Goal: Task Accomplishment & Management: Manage account settings

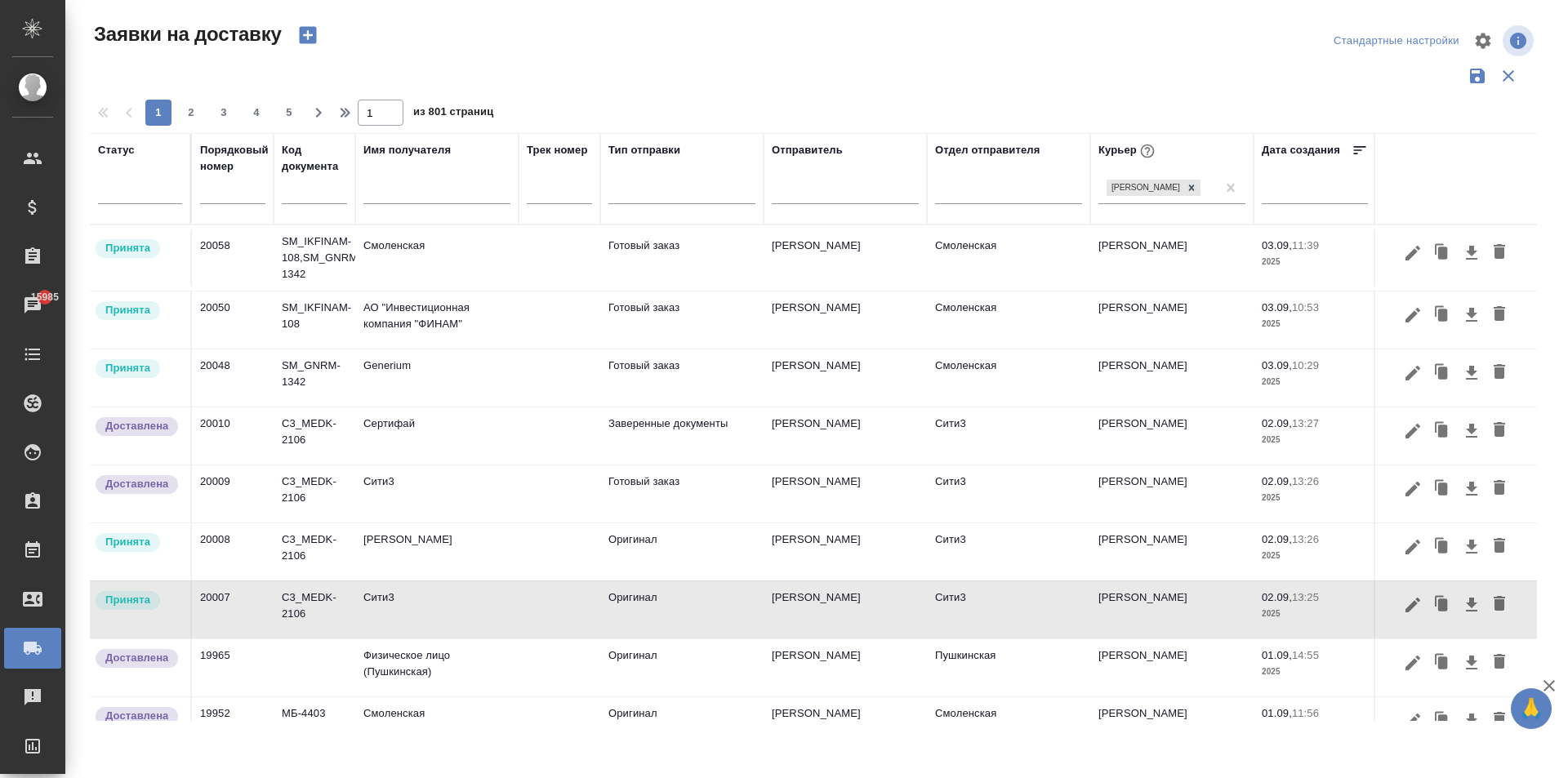
click at [405, 389] on td "Generium" at bounding box center [436, 378] width 163 height 57
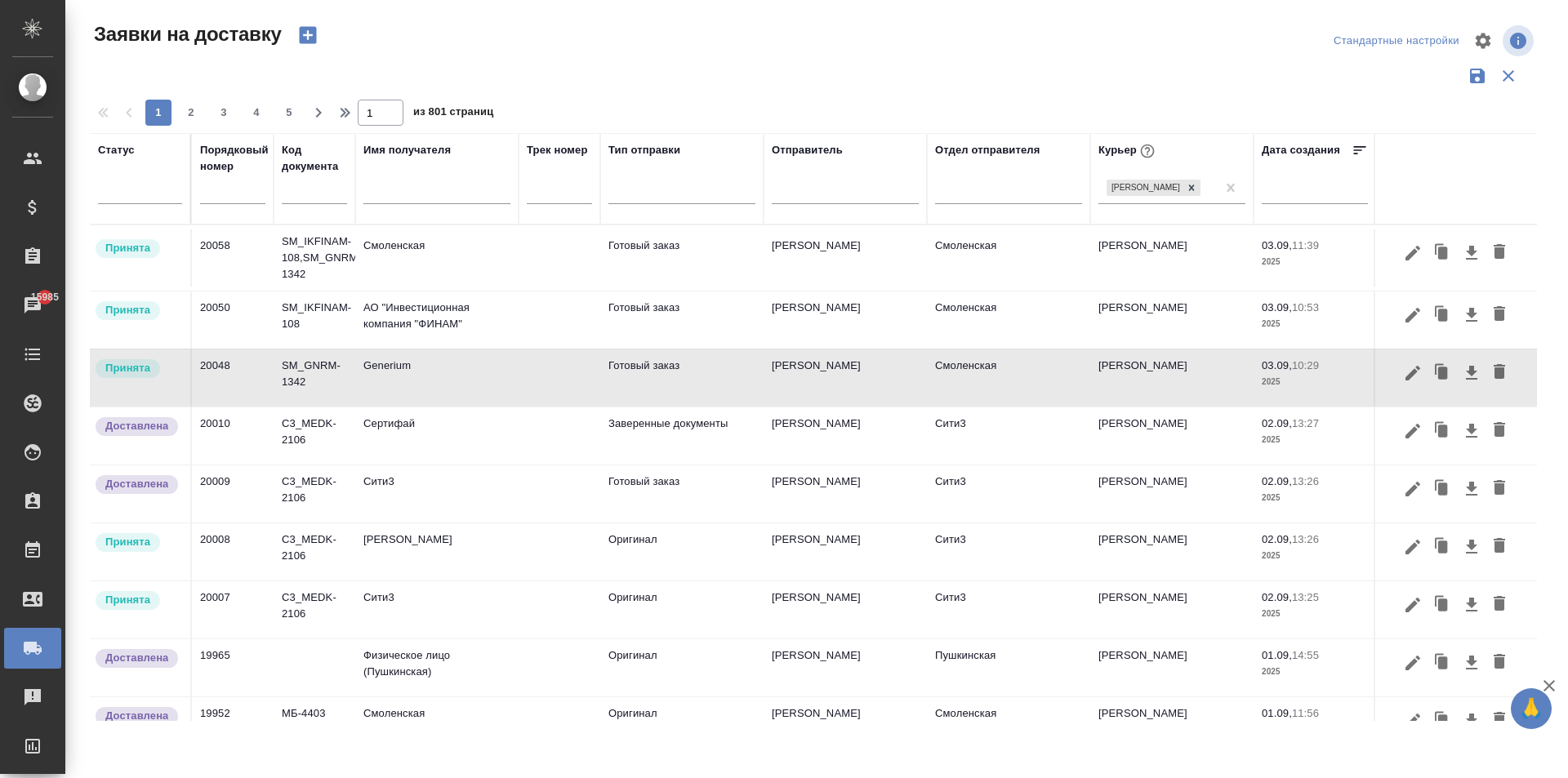
click at [405, 389] on td "Generium" at bounding box center [436, 378] width 163 height 57
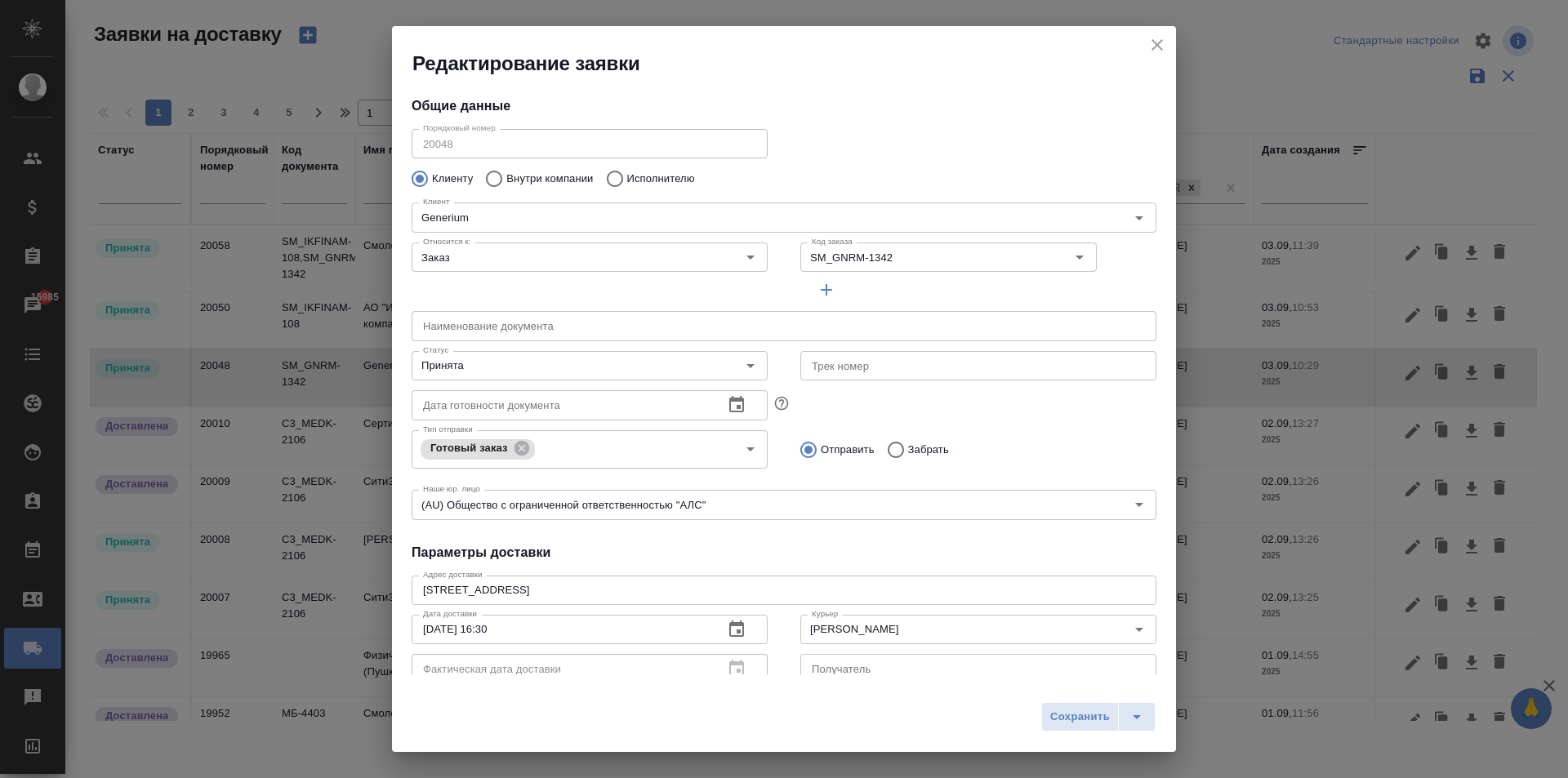
type input "Смоленская"
type input "[PERSON_NAME]"
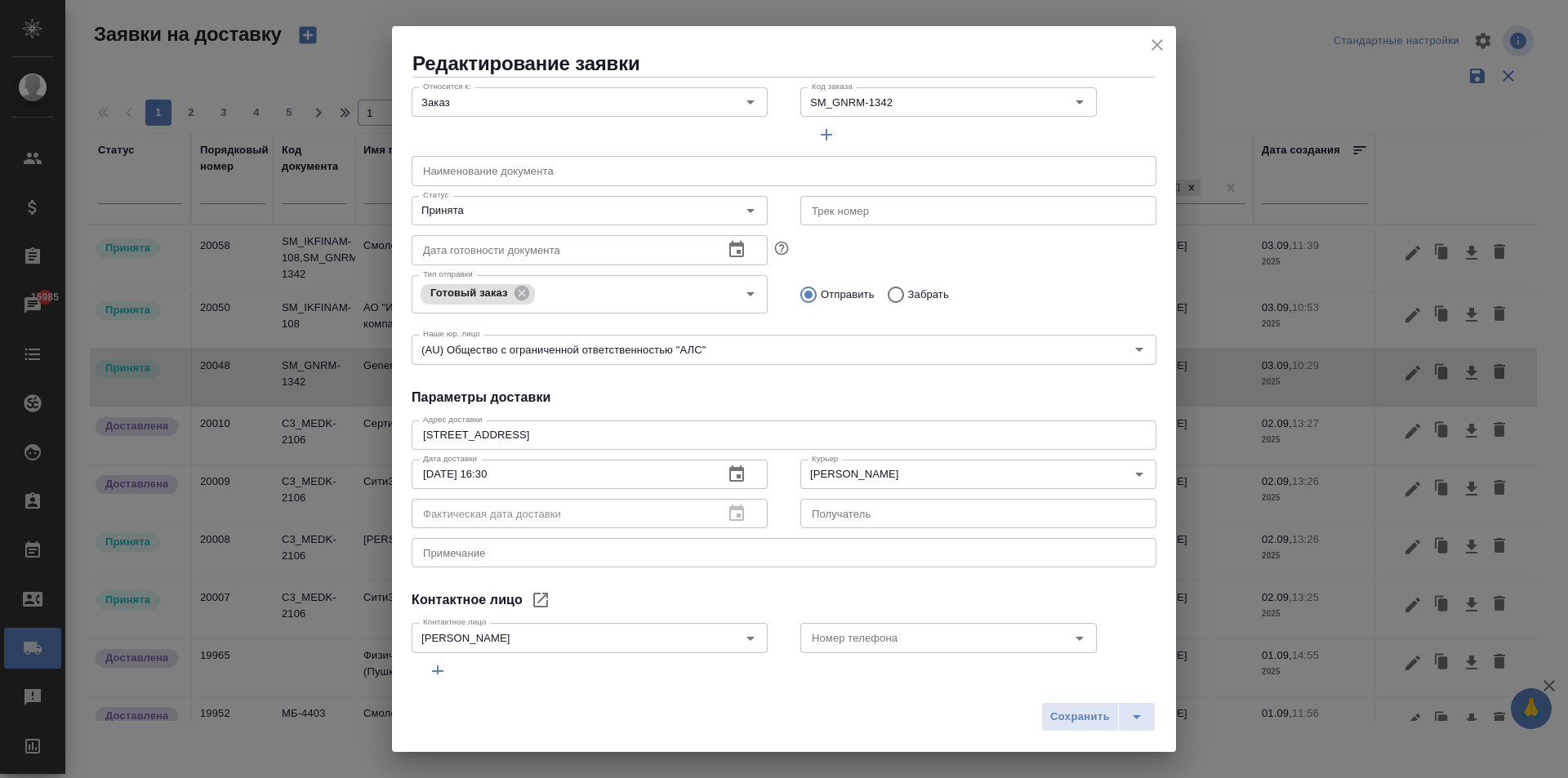
scroll to position [222, 0]
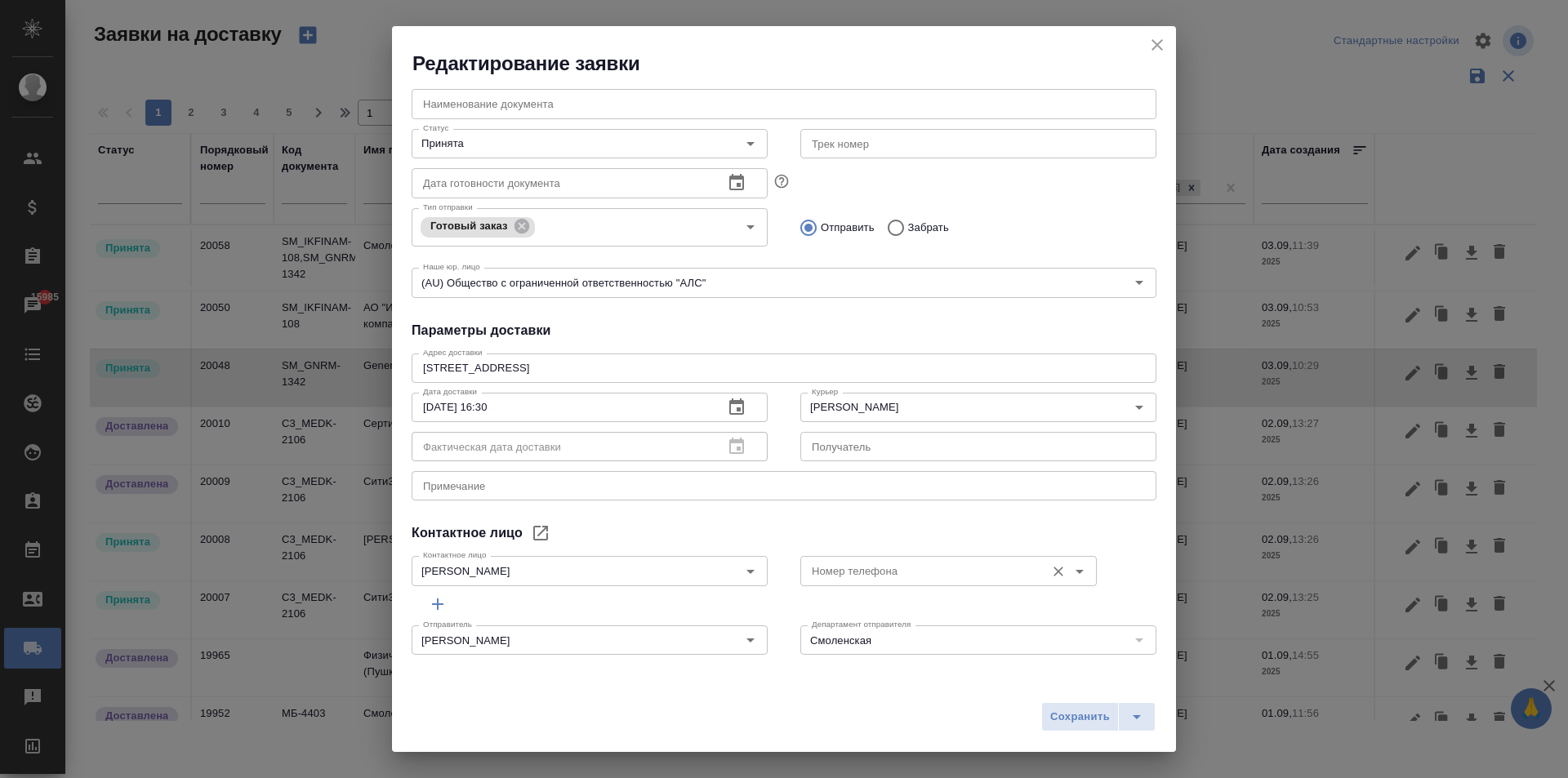
click at [870, 569] on input "Номер телефона" at bounding box center [921, 570] width 231 height 19
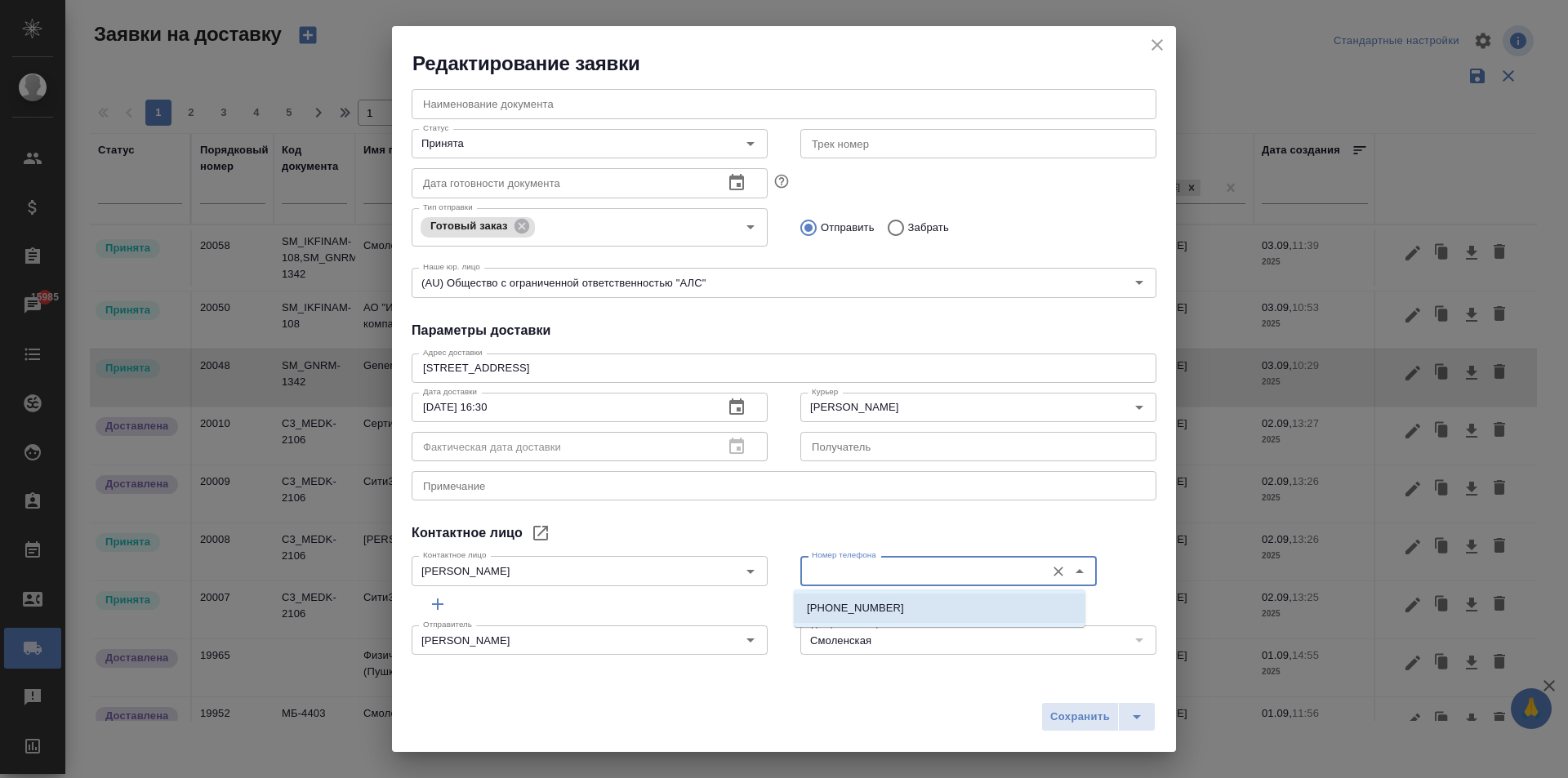
click at [890, 605] on p "[PHONE_NUMBER]" at bounding box center [855, 607] width 97 height 16
type input "[PHONE_NUMBER]"
drag, startPoint x: 869, startPoint y: 575, endPoint x: 737, endPoint y: 579, distance: 132.1
click at [737, 579] on div "Контактное лицо [PERSON_NAME] Контактное лицо Номер телефона [PHONE_NUMBER] Ном…" at bounding box center [784, 569] width 777 height 72
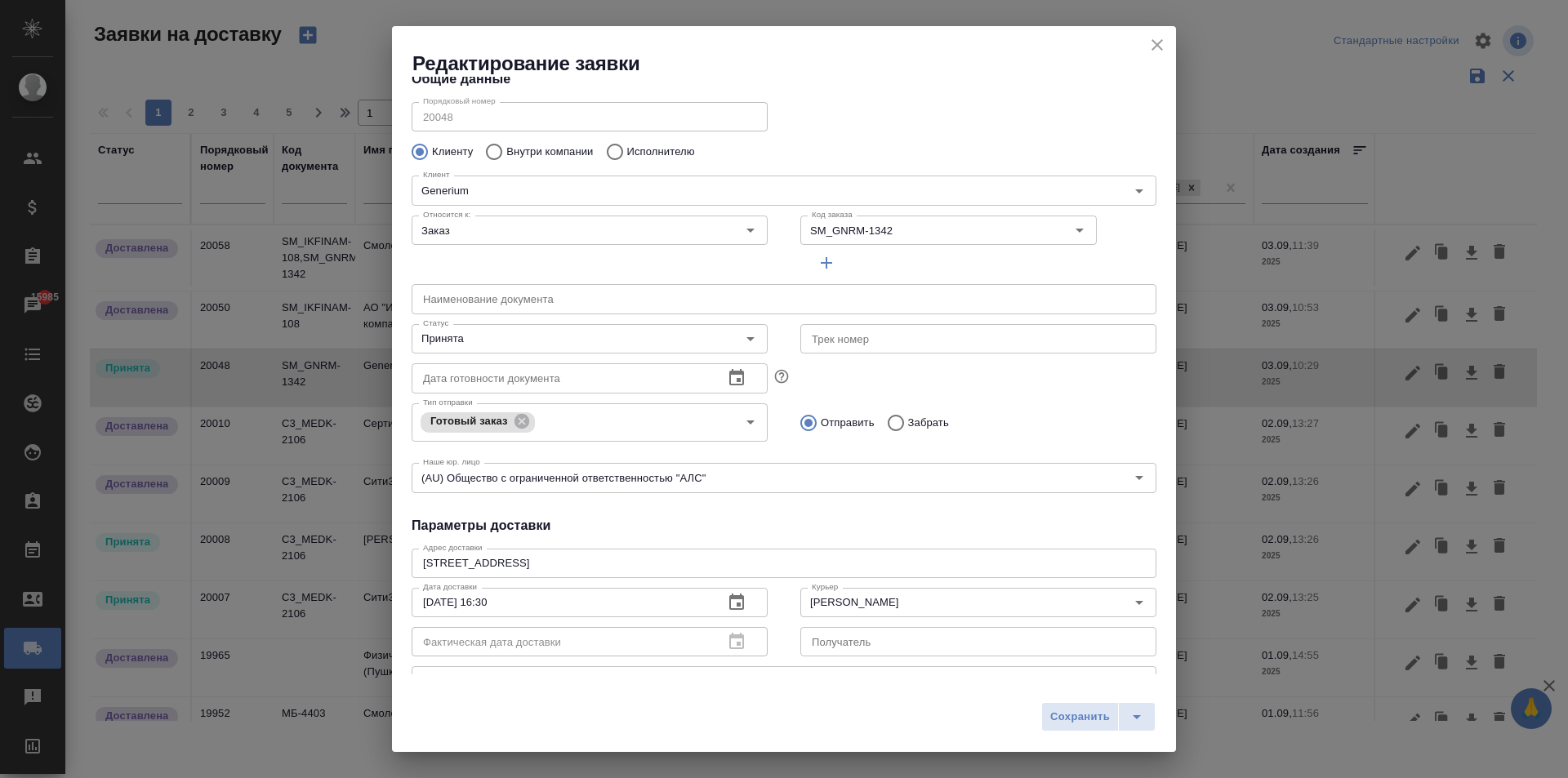
scroll to position [0, 0]
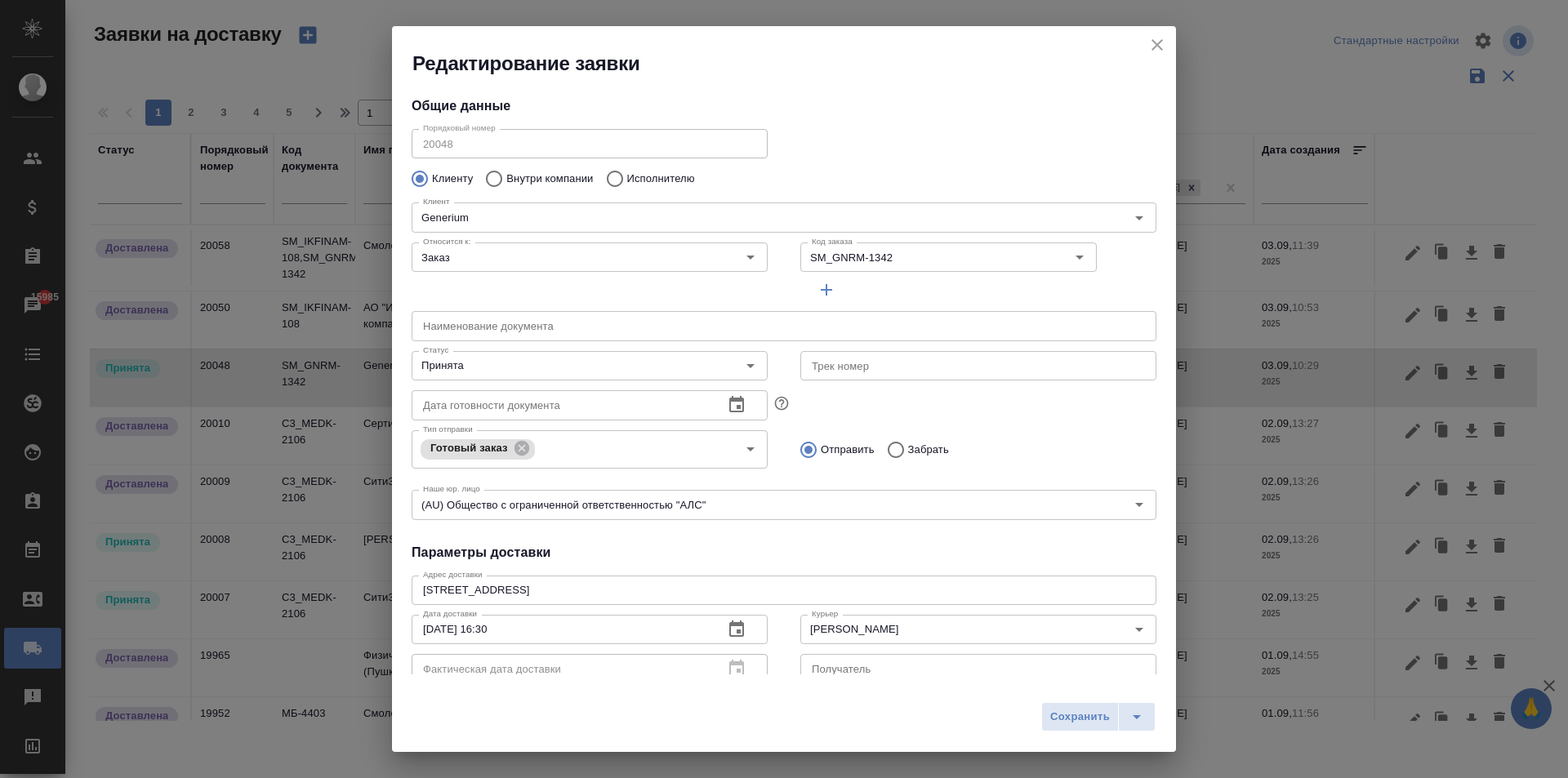
click at [374, 148] on div "Редактирование заявки Общие данные Порядковый номер 20048 Порядковый номер Клие…" at bounding box center [784, 389] width 1568 height 778
click at [1157, 42] on icon "close" at bounding box center [1157, 45] width 19 height 19
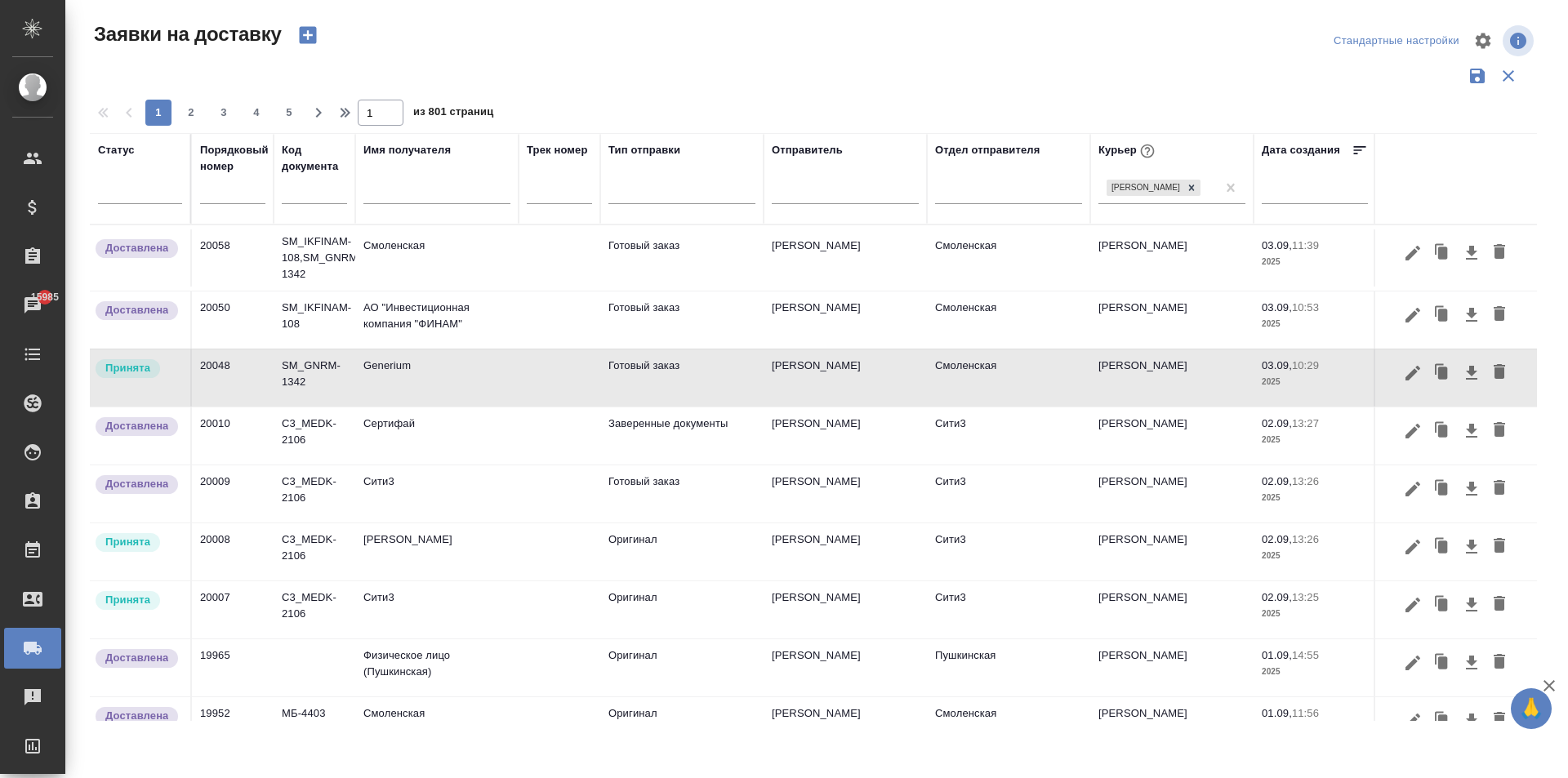
click at [414, 617] on td "Сити3" at bounding box center [436, 610] width 163 height 57
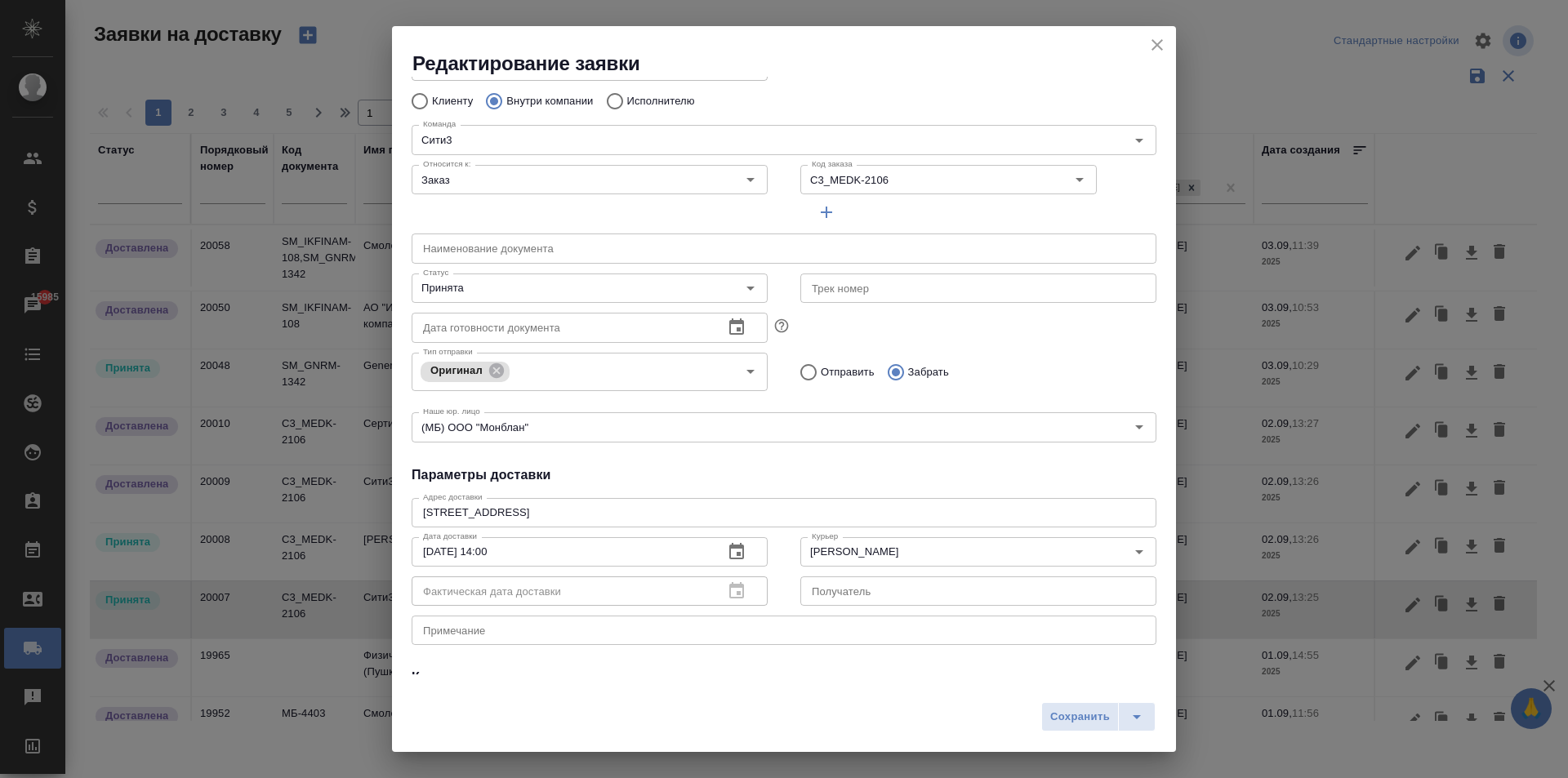
scroll to position [163, 0]
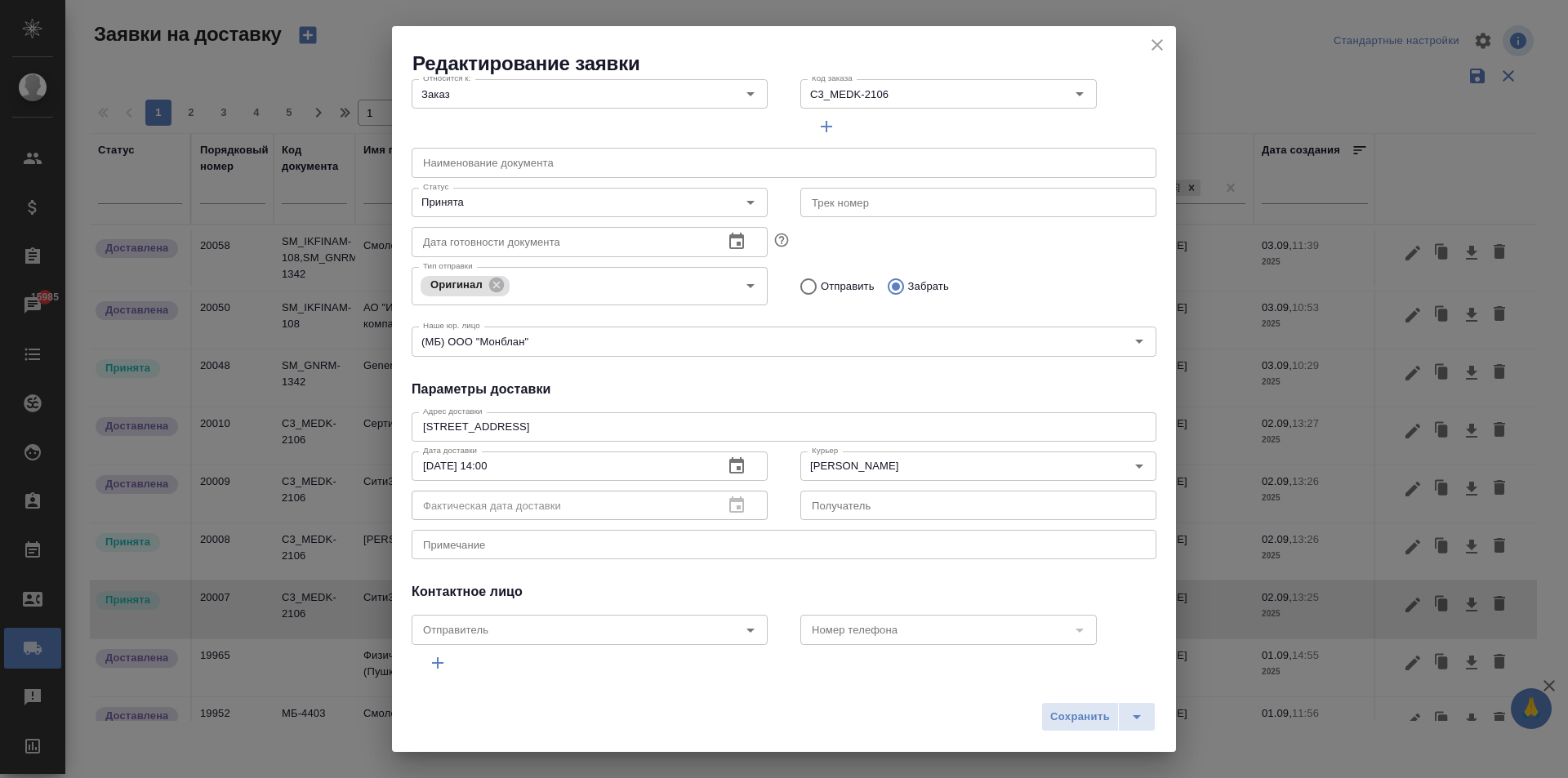
click at [732, 504] on div "Фактическая дата доставки" at bounding box center [589, 505] width 356 height 30
click at [732, 463] on icon "button" at bounding box center [736, 465] width 19 height 19
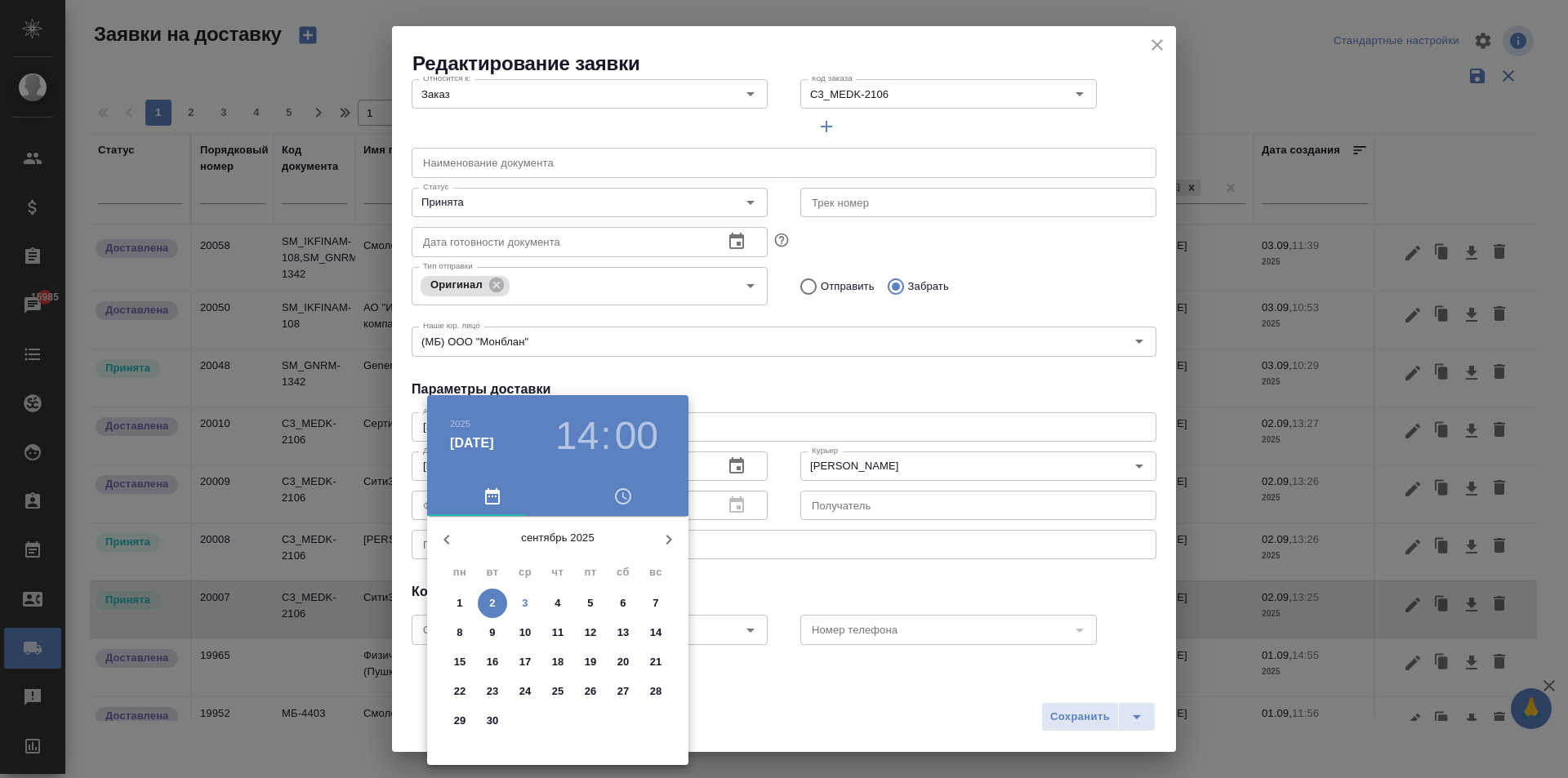
click at [811, 370] on div at bounding box center [784, 389] width 1568 height 778
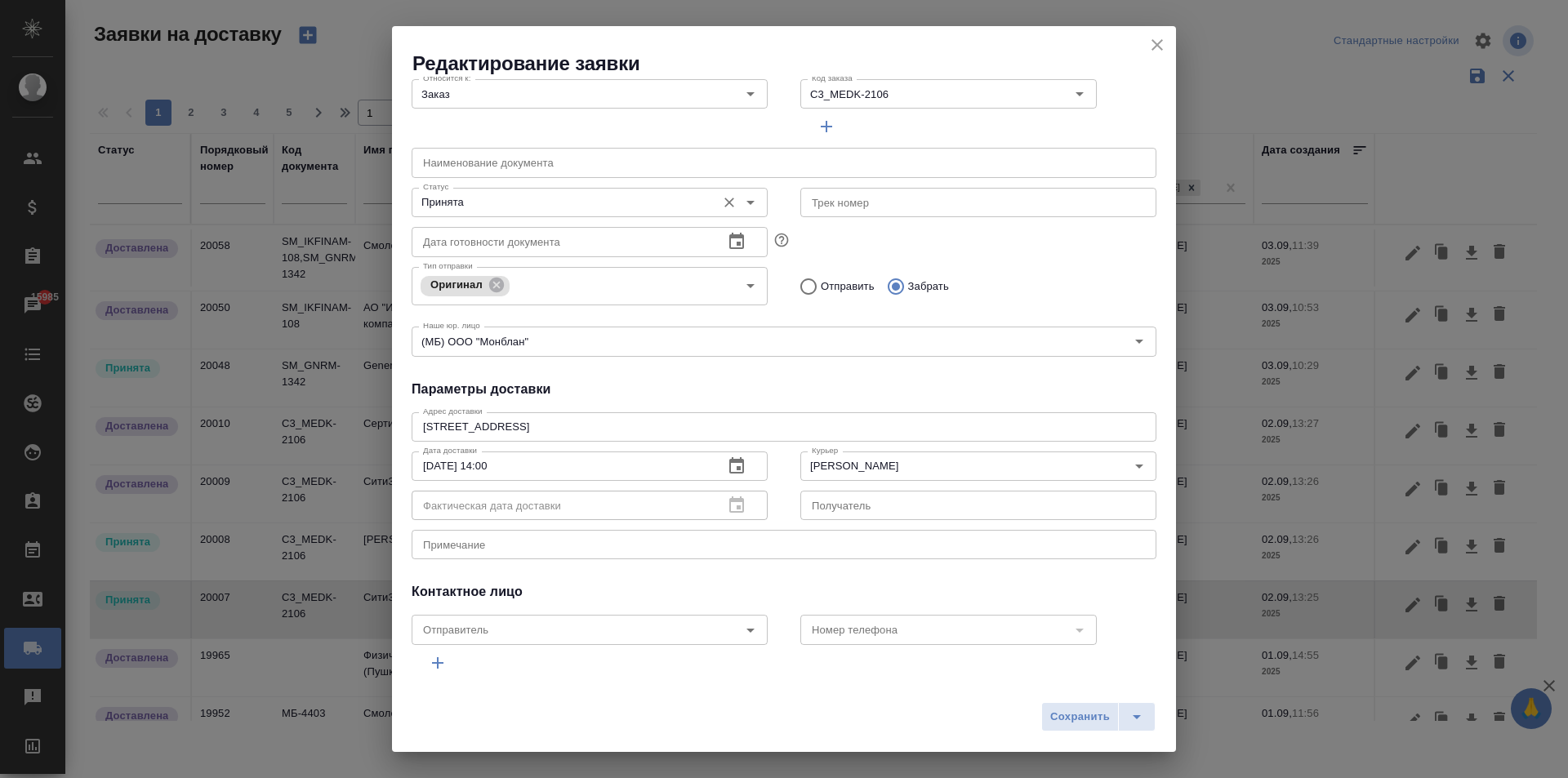
click at [473, 206] on input "Принята" at bounding box center [562, 202] width 291 height 19
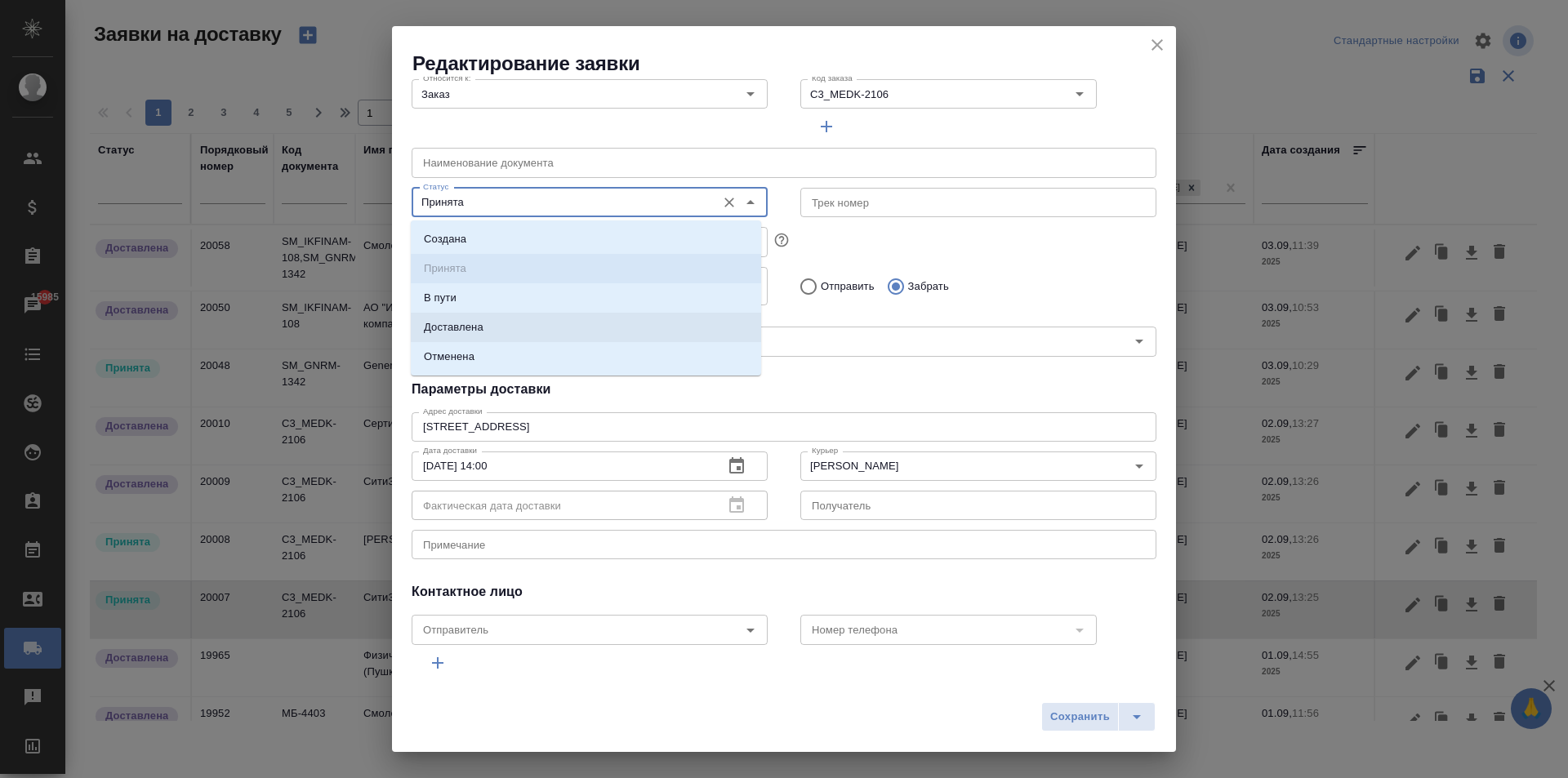
click at [477, 329] on p "Доставлена" at bounding box center [454, 327] width 60 height 16
type input "Доставлена"
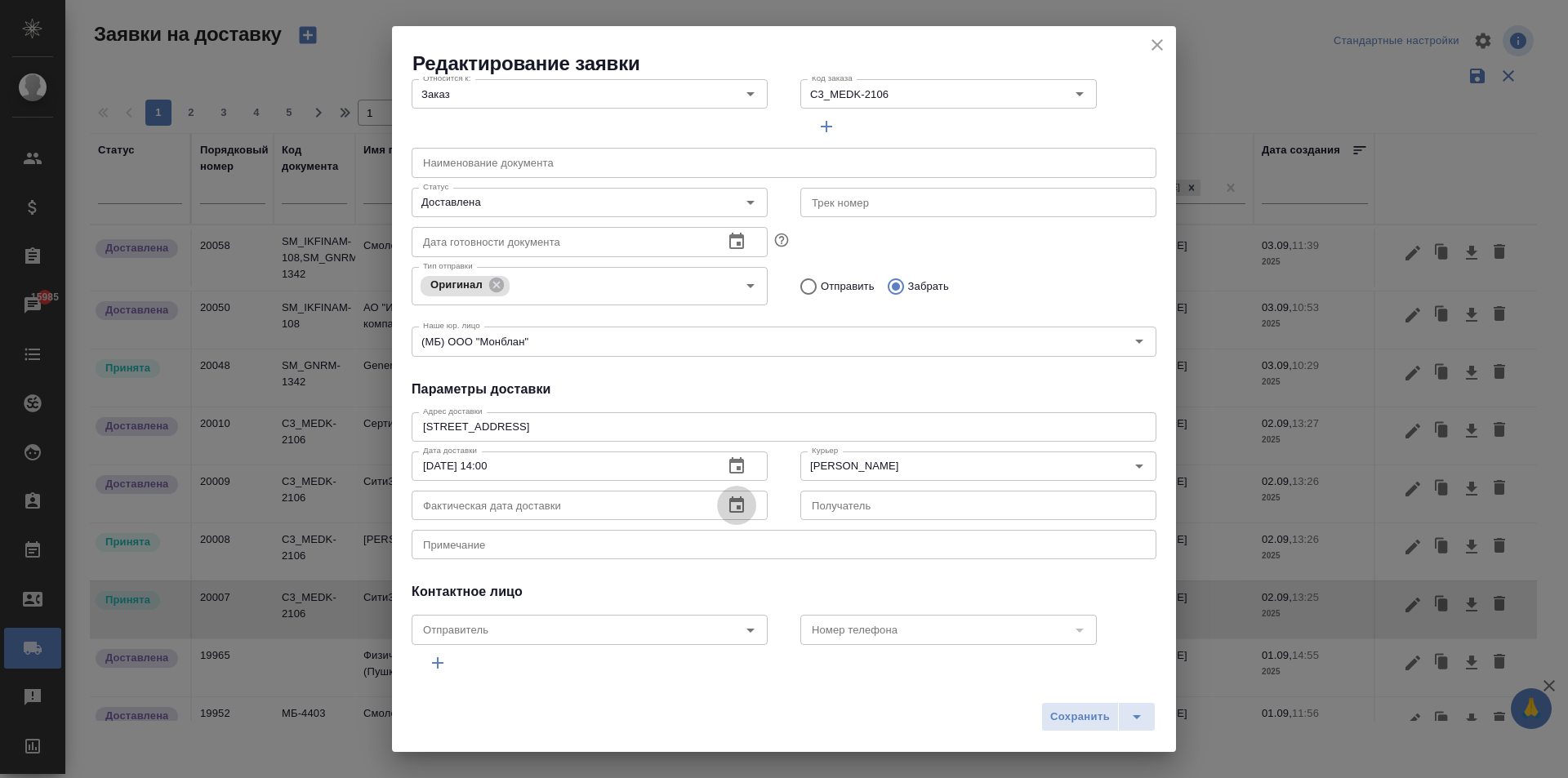
click at [733, 503] on icon "button" at bounding box center [736, 505] width 19 height 19
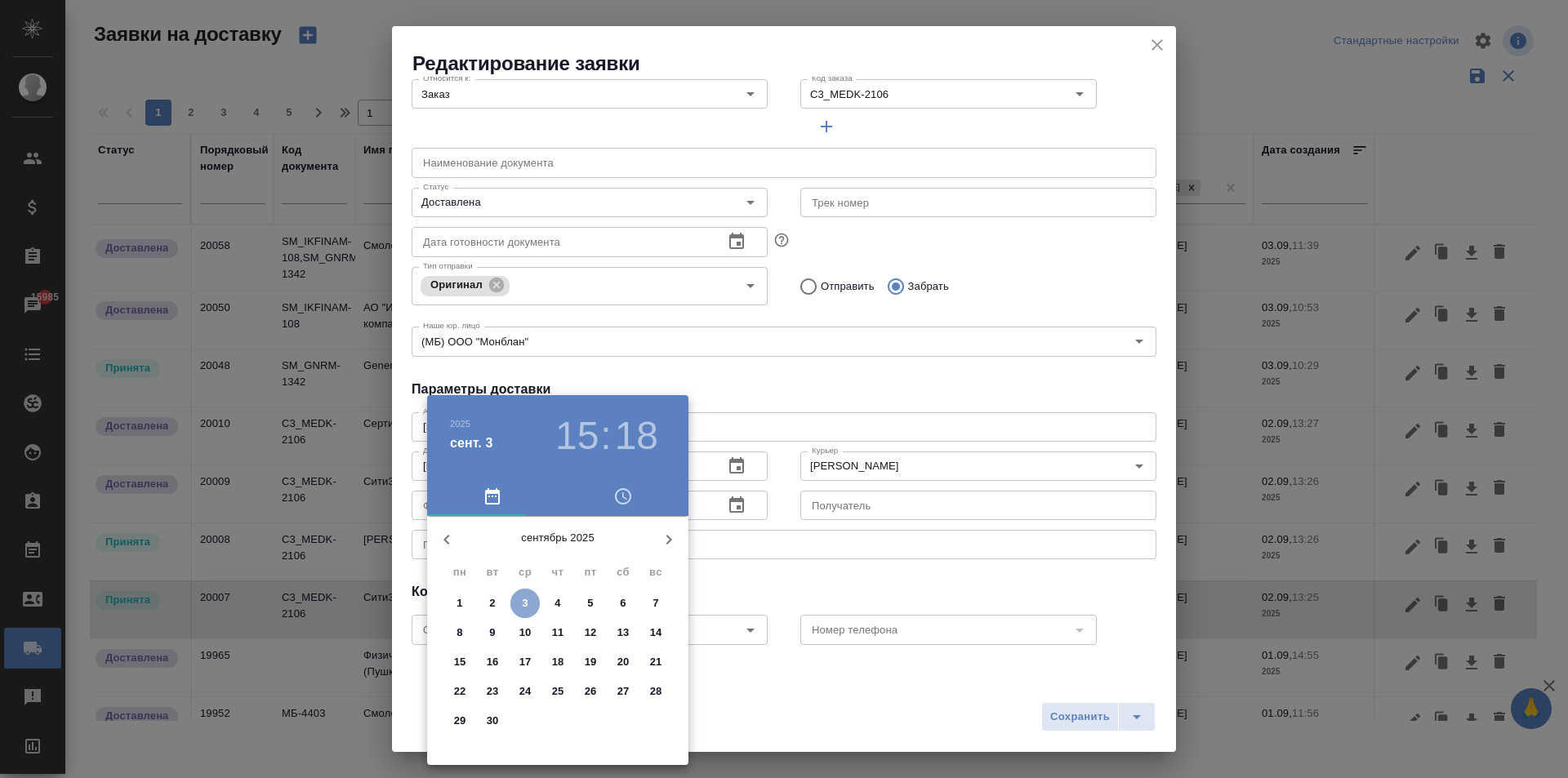
click at [528, 601] on span "3" at bounding box center [525, 603] width 30 height 16
type input "[DATE] 15:18"
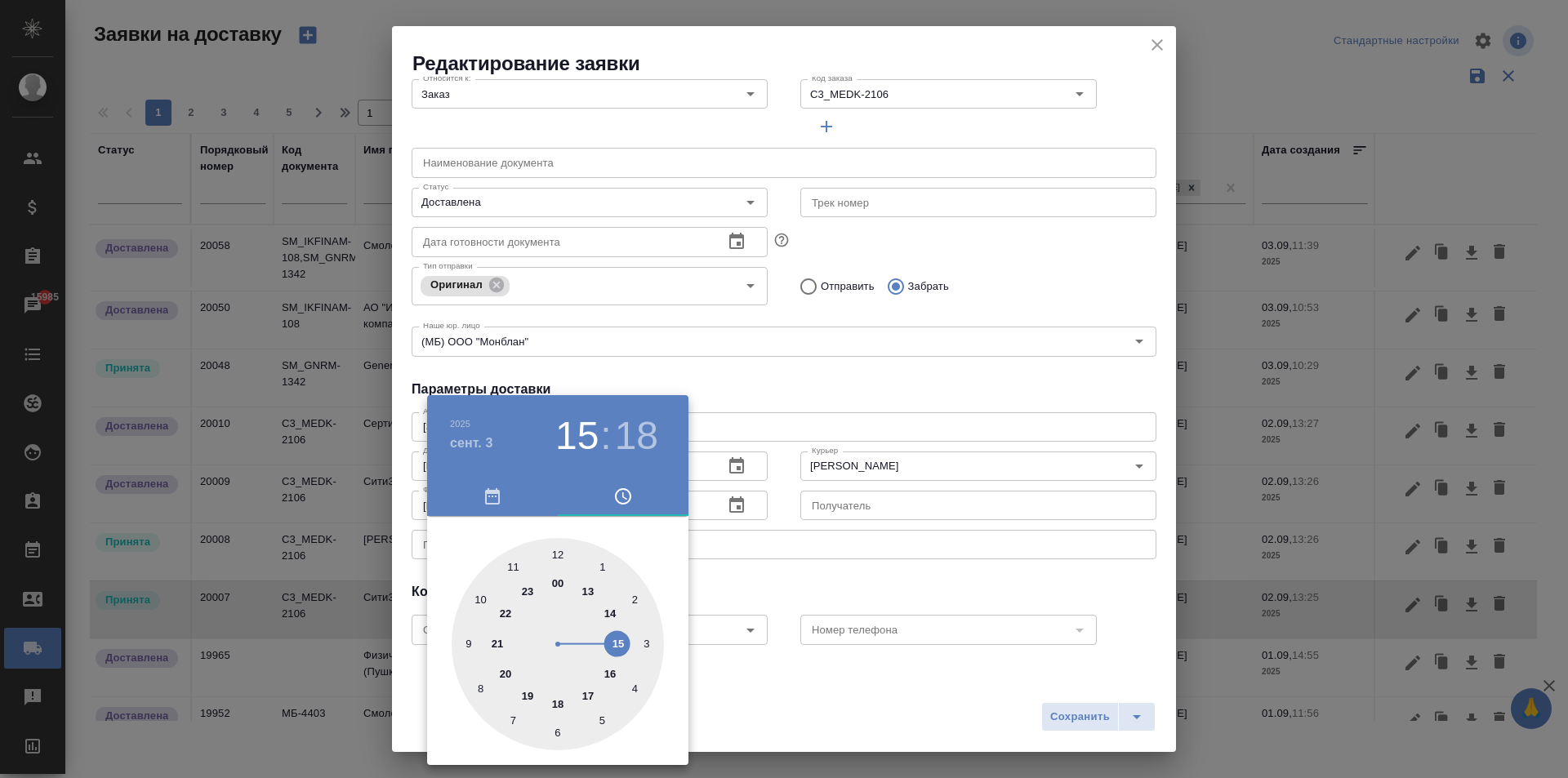
click at [825, 600] on div at bounding box center [784, 389] width 1568 height 778
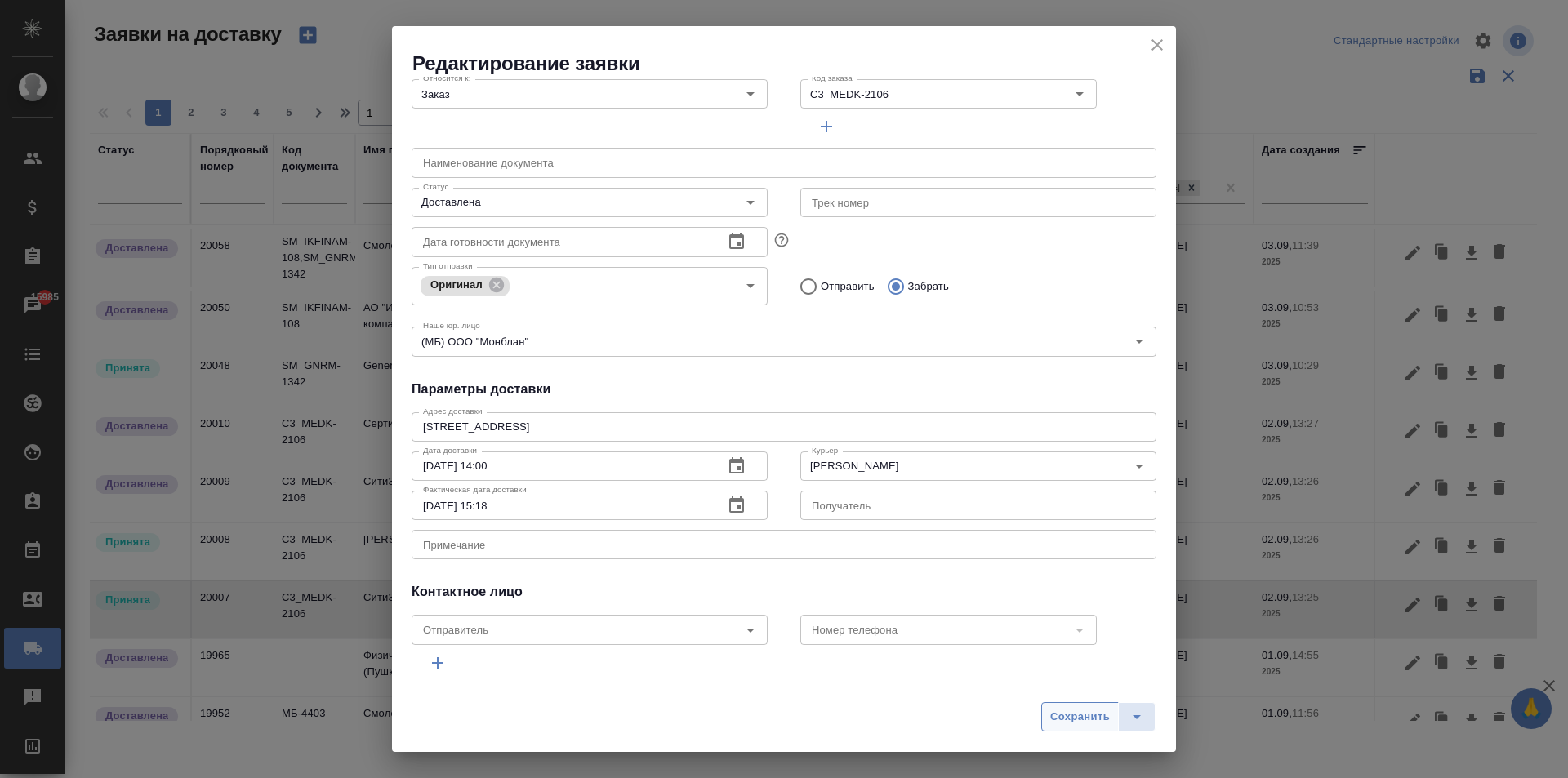
click at [1064, 724] on span "Сохранить" at bounding box center [1080, 717] width 60 height 19
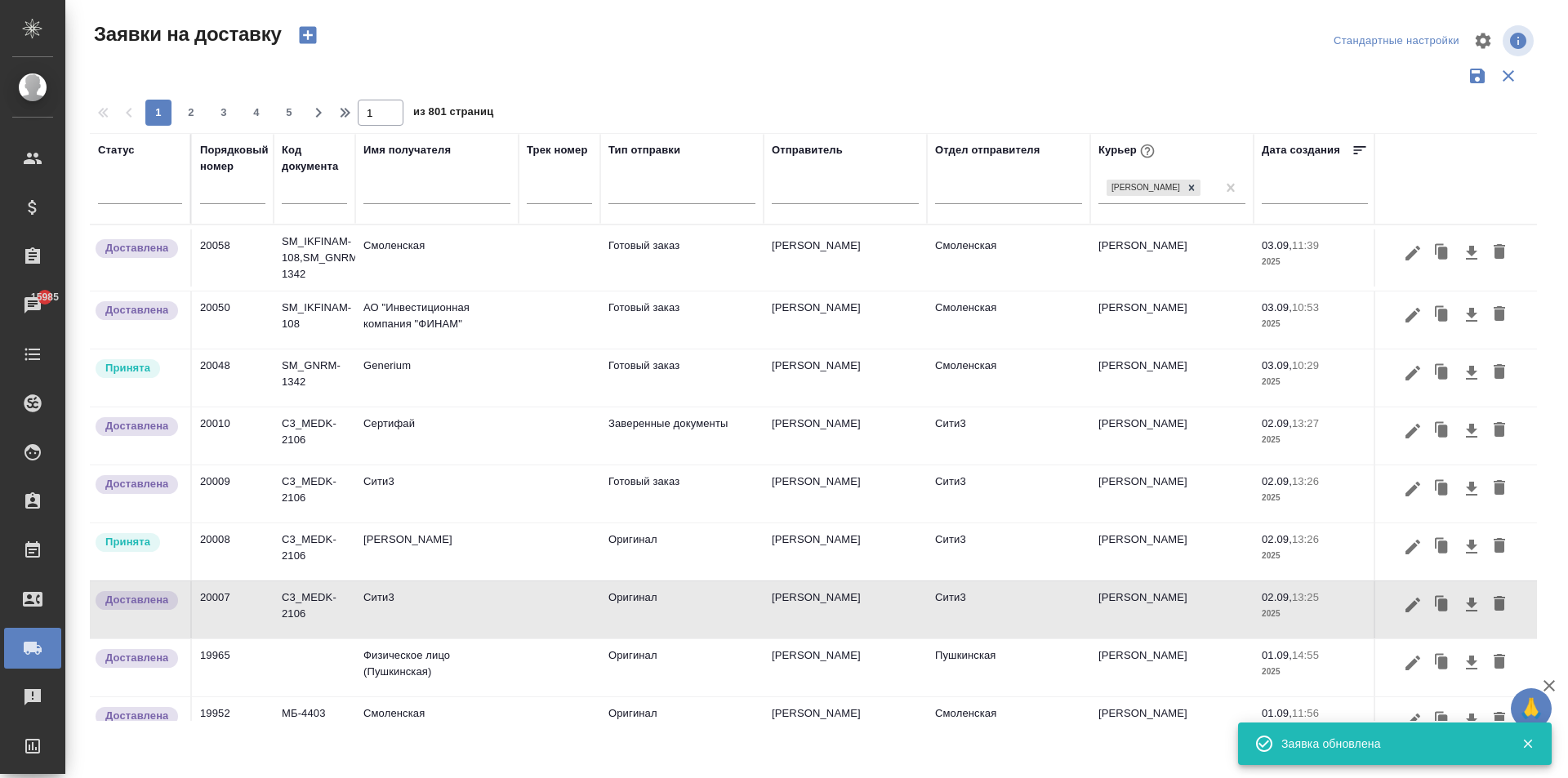
click at [431, 541] on td "[PERSON_NAME]" at bounding box center [436, 552] width 163 height 57
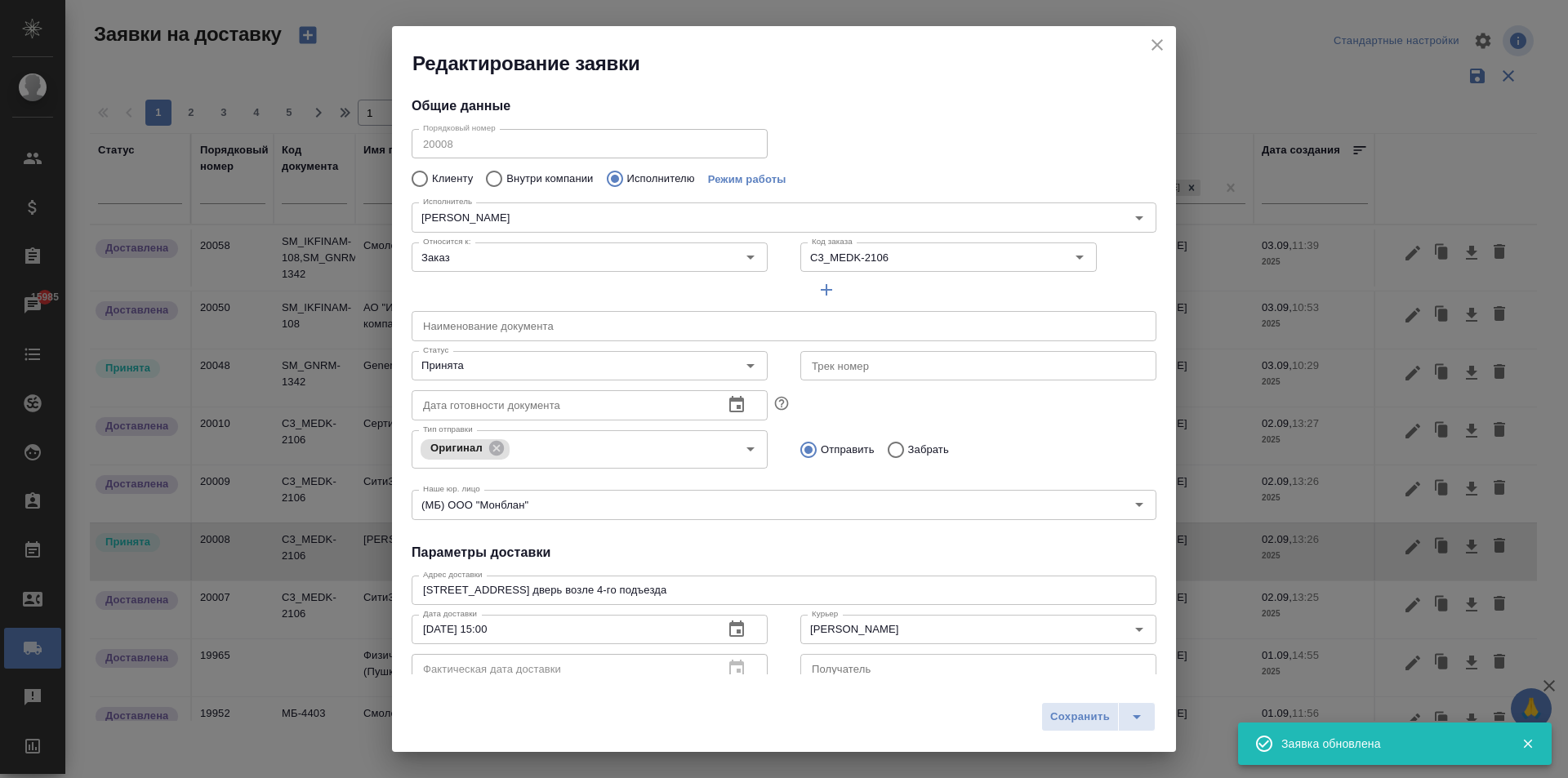
type input "[PERSON_NAME]"
click at [770, 550] on h4 "Параметры доставки" at bounding box center [783, 552] width 744 height 19
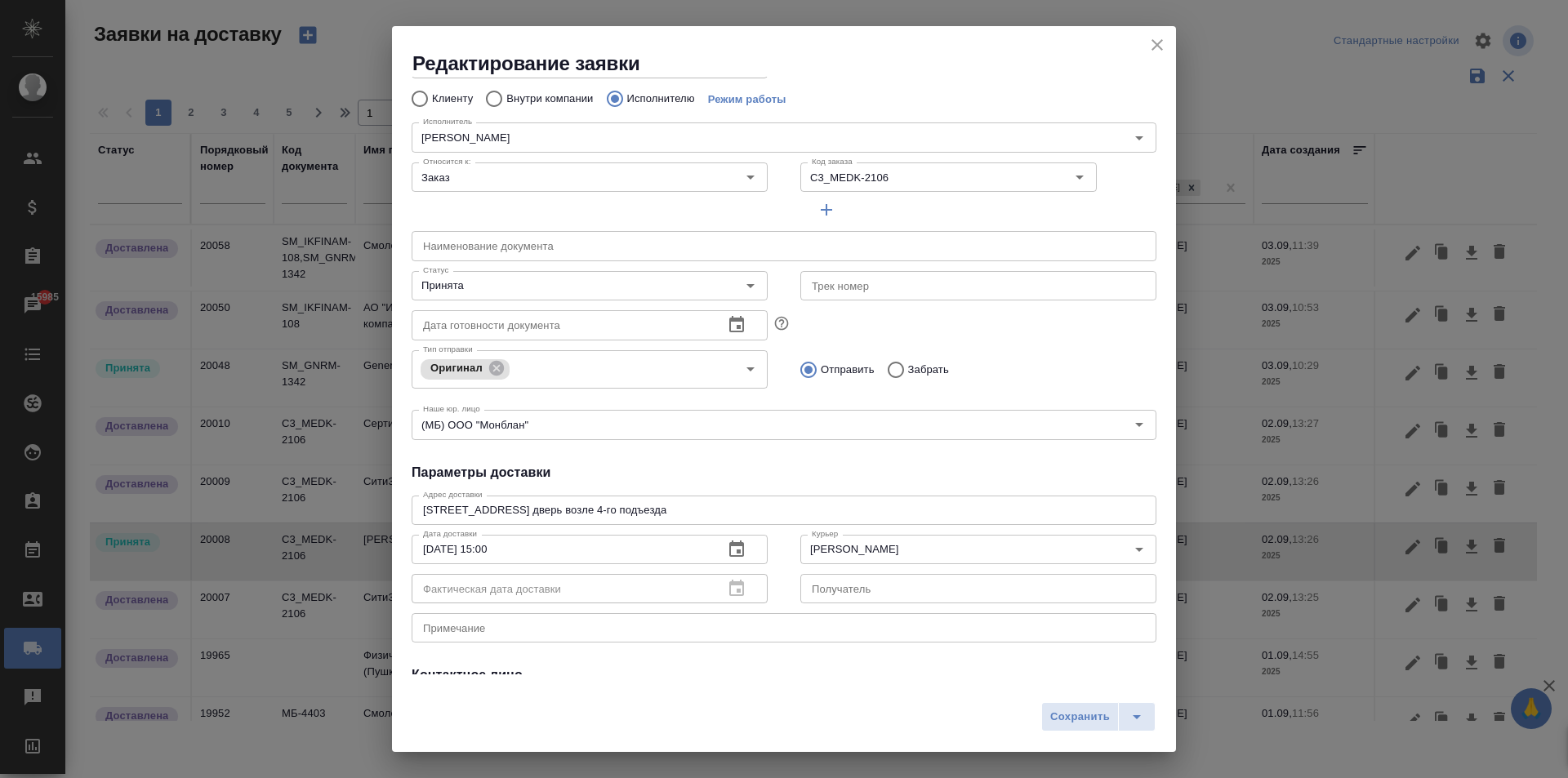
scroll to position [222, 0]
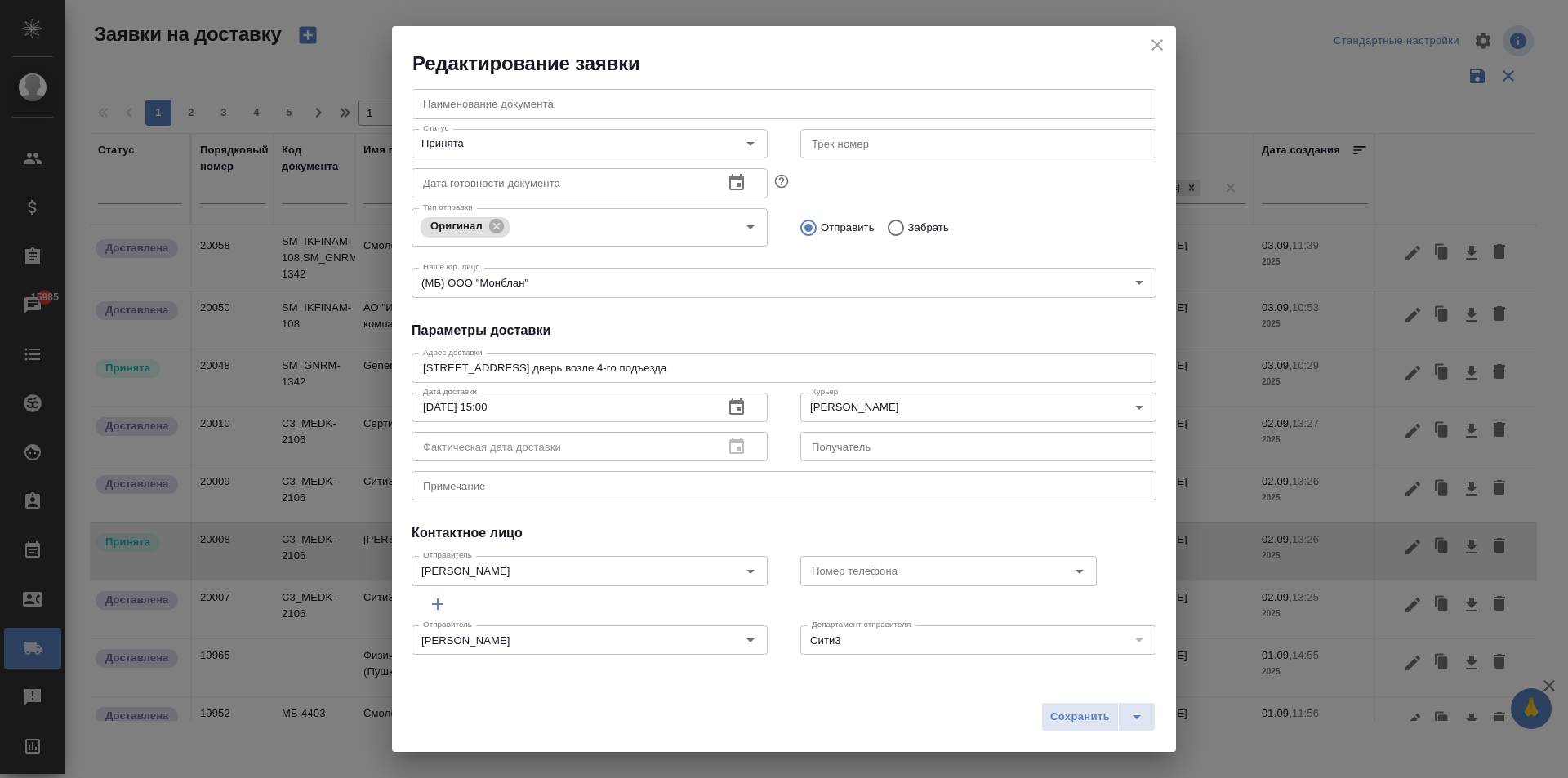
click at [738, 445] on div "Фактическая дата доставки" at bounding box center [589, 446] width 356 height 30
click at [468, 139] on input "Принята" at bounding box center [562, 144] width 291 height 19
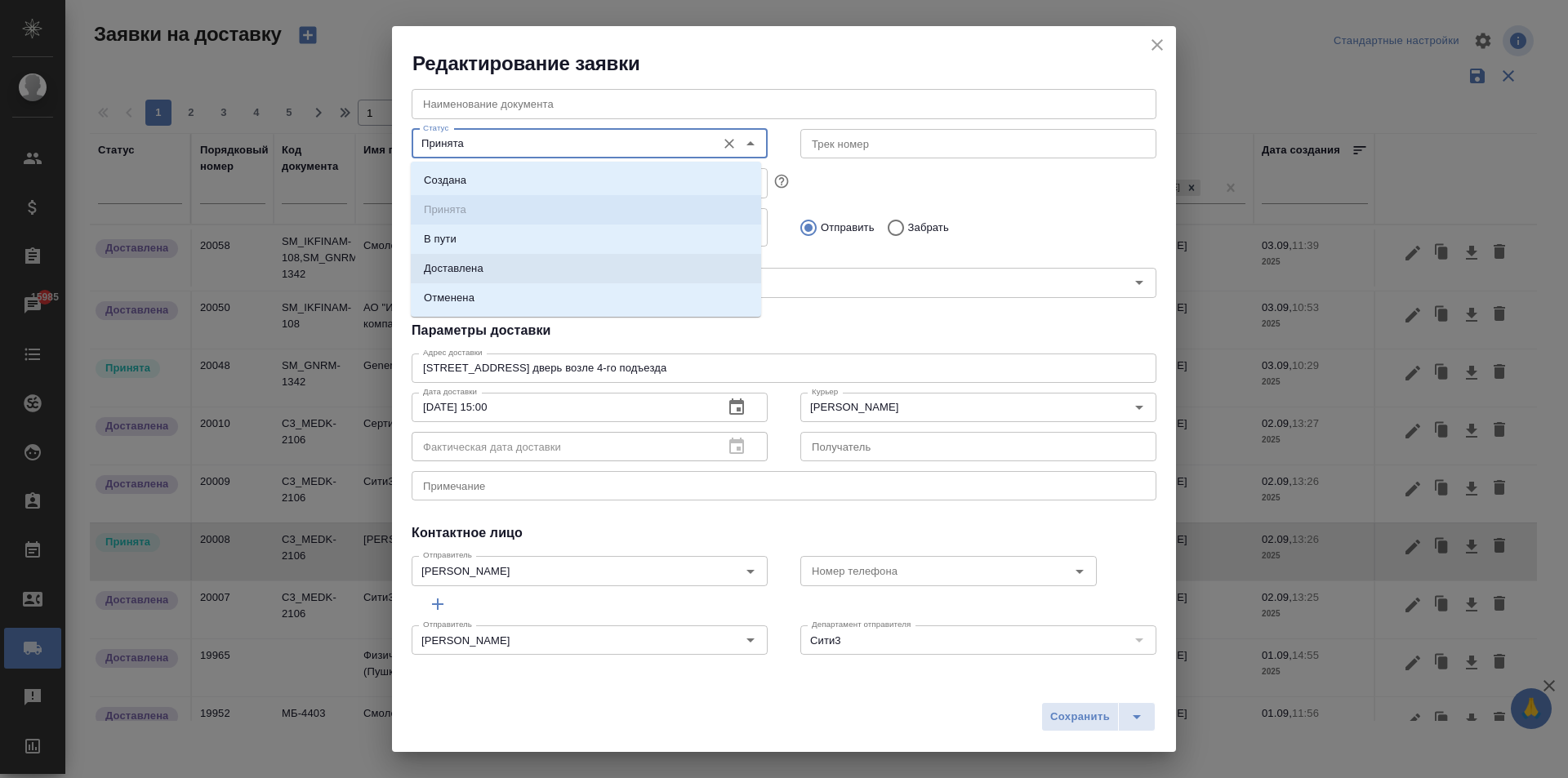
click at [476, 269] on p "Доставлена" at bounding box center [454, 268] width 60 height 16
type input "Доставлена"
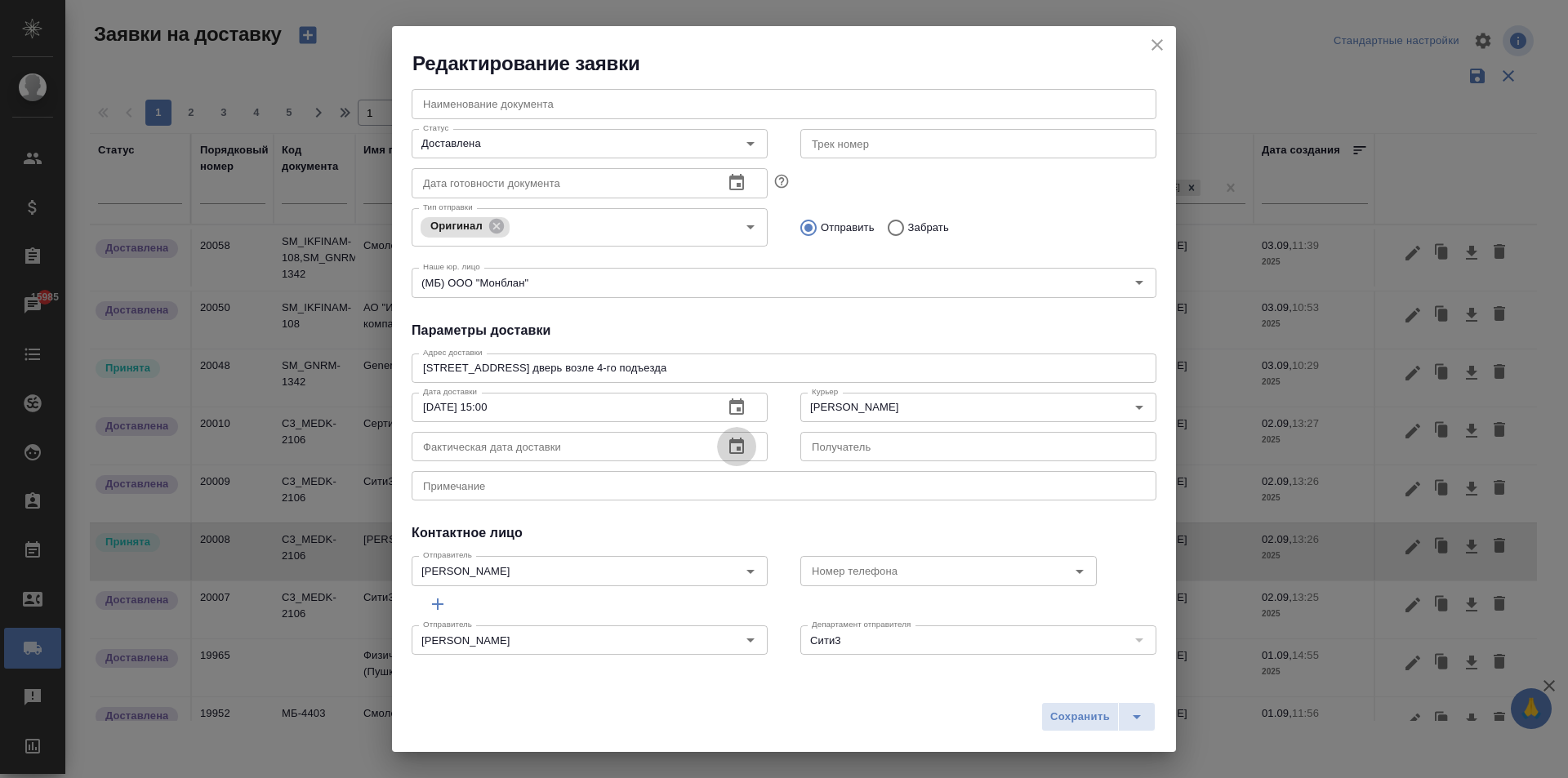
click at [731, 442] on icon "button" at bounding box center [736, 445] width 14 height 16
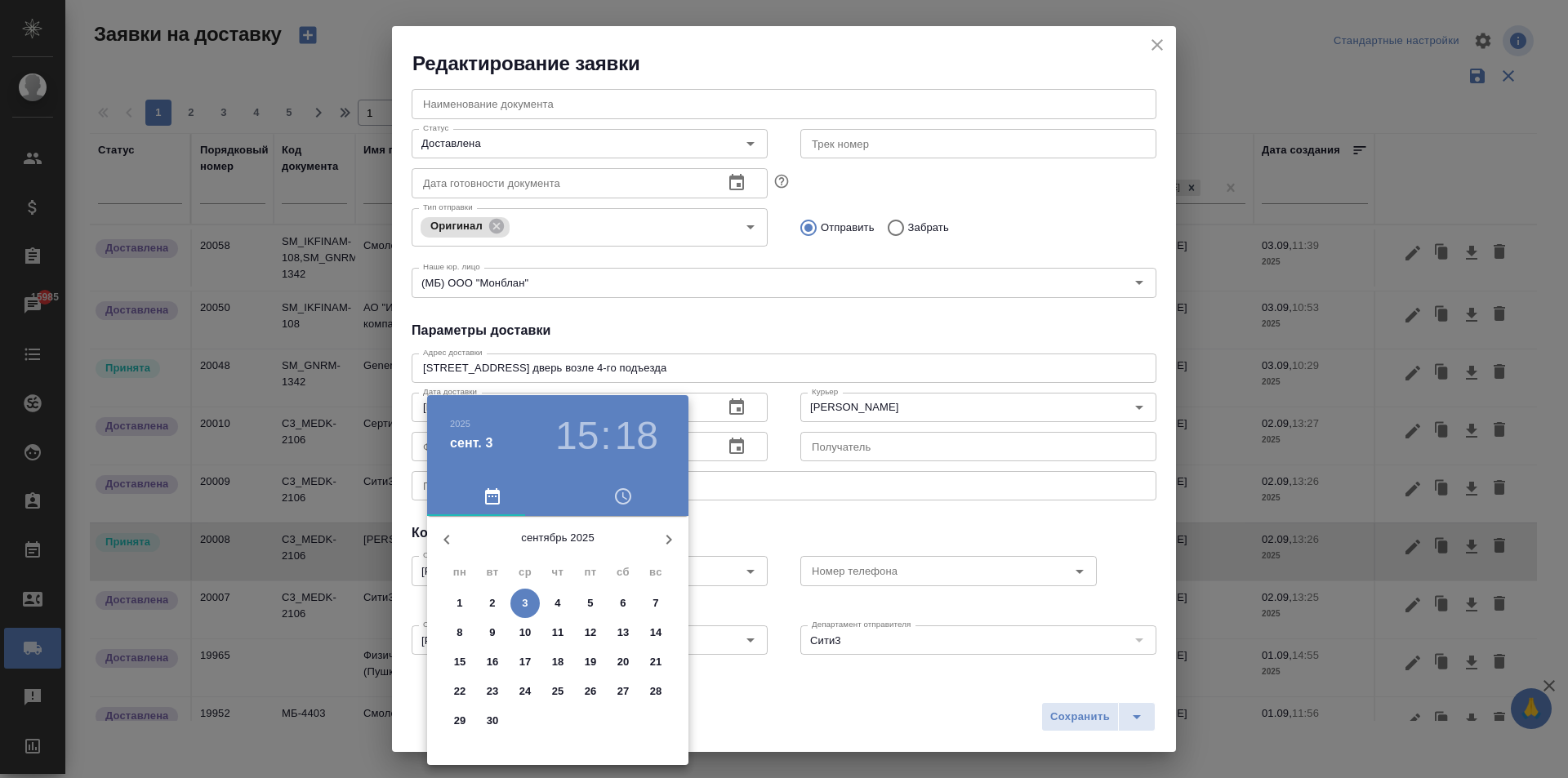
click at [531, 607] on span "3" at bounding box center [525, 603] width 30 height 16
type input "[DATE] 15:18"
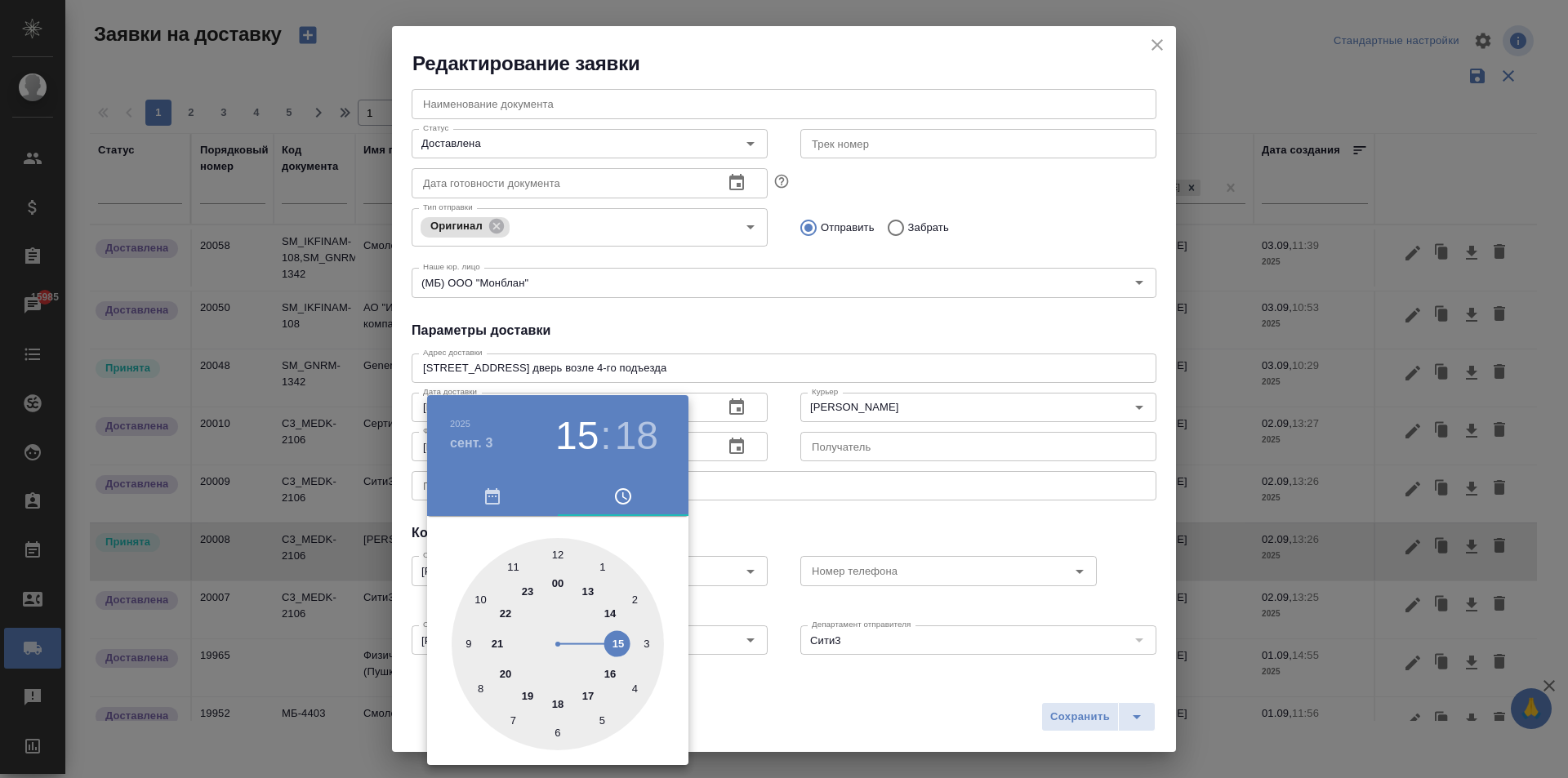
click at [879, 504] on div at bounding box center [784, 389] width 1568 height 778
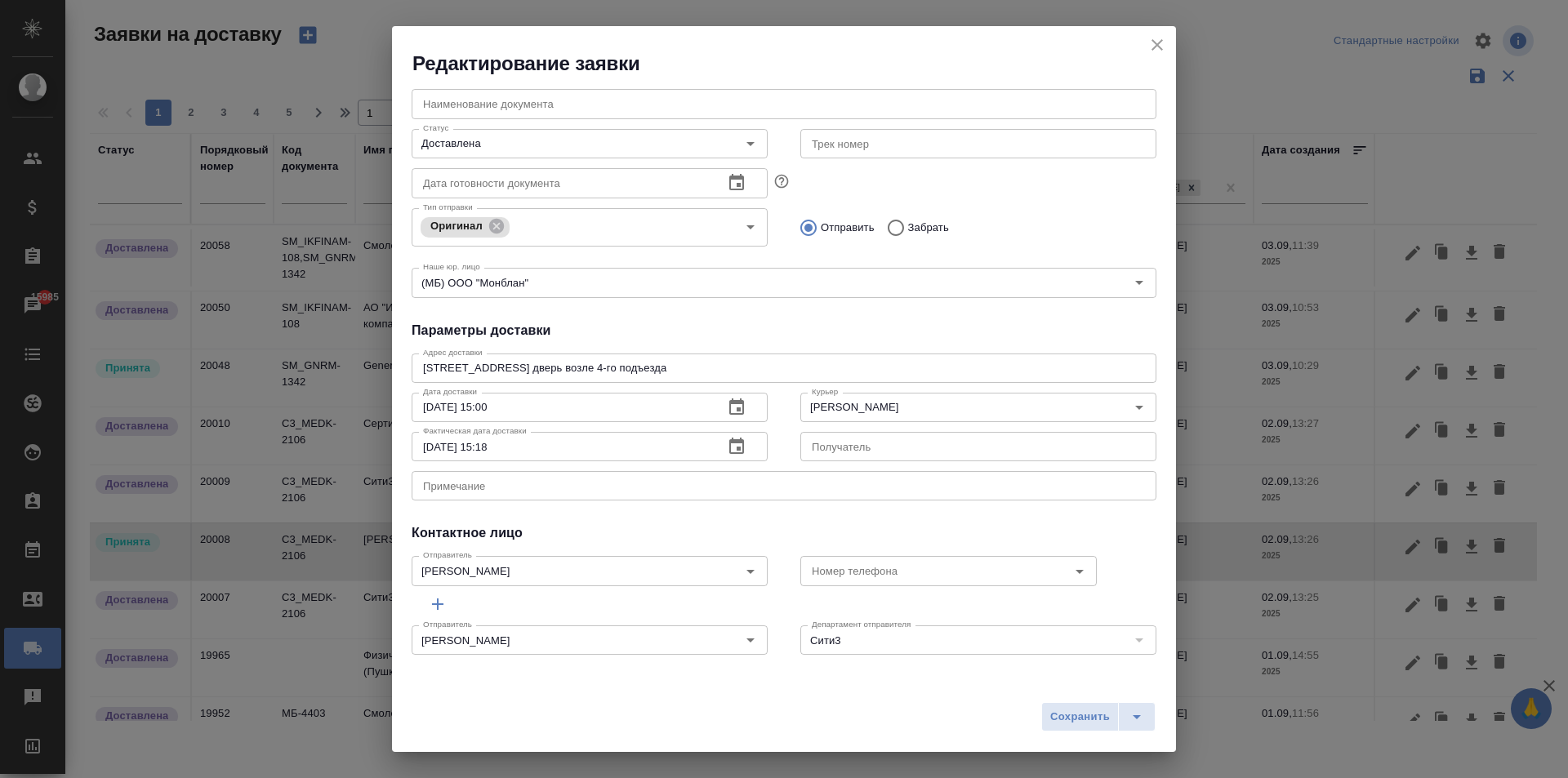
click at [1072, 700] on div "Сохранить" at bounding box center [784, 723] width 784 height 58
click at [1063, 725] on span "Сохранить" at bounding box center [1080, 717] width 60 height 19
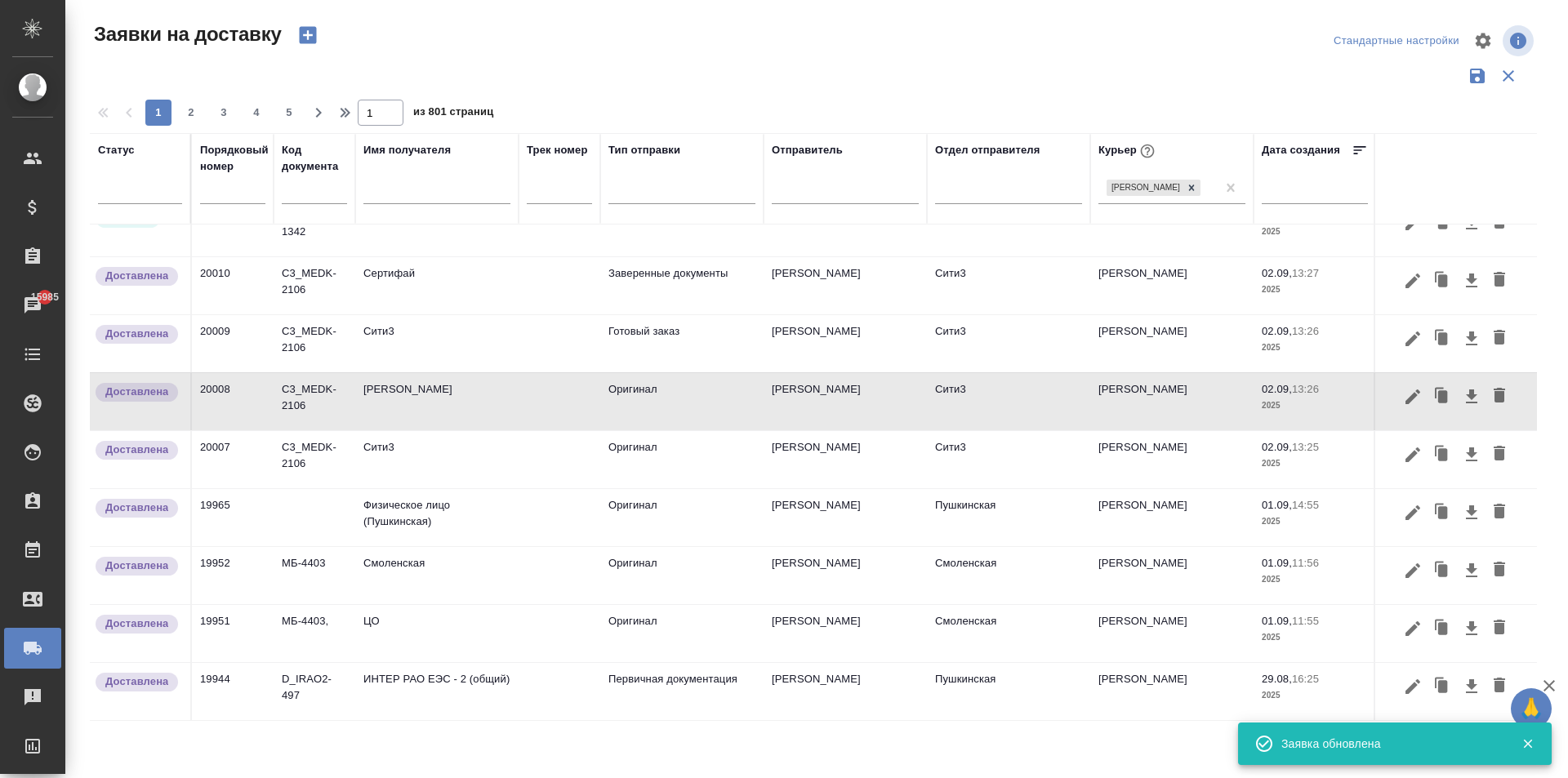
scroll to position [0, 0]
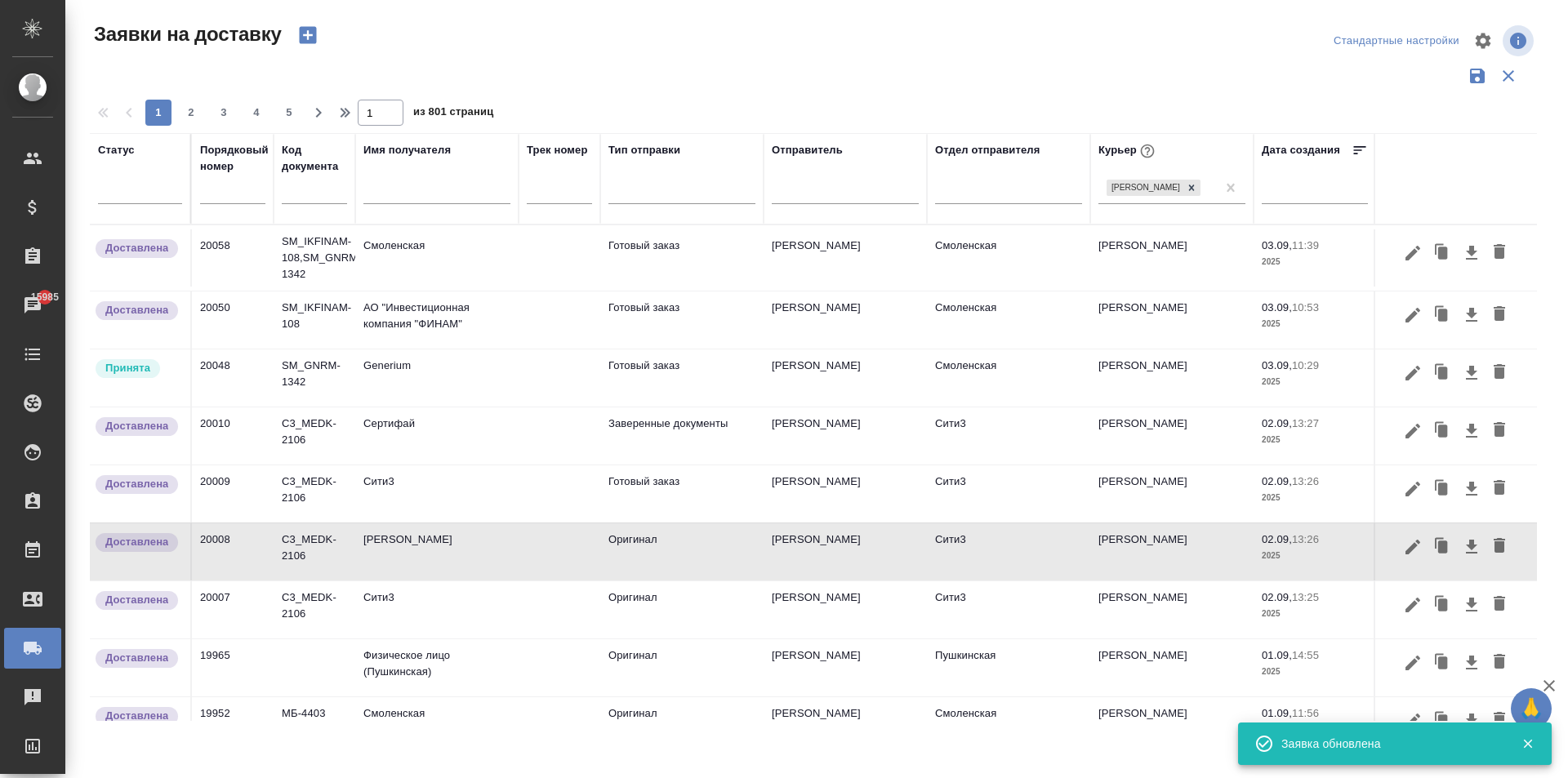
click at [415, 372] on td "Generium" at bounding box center [436, 378] width 163 height 57
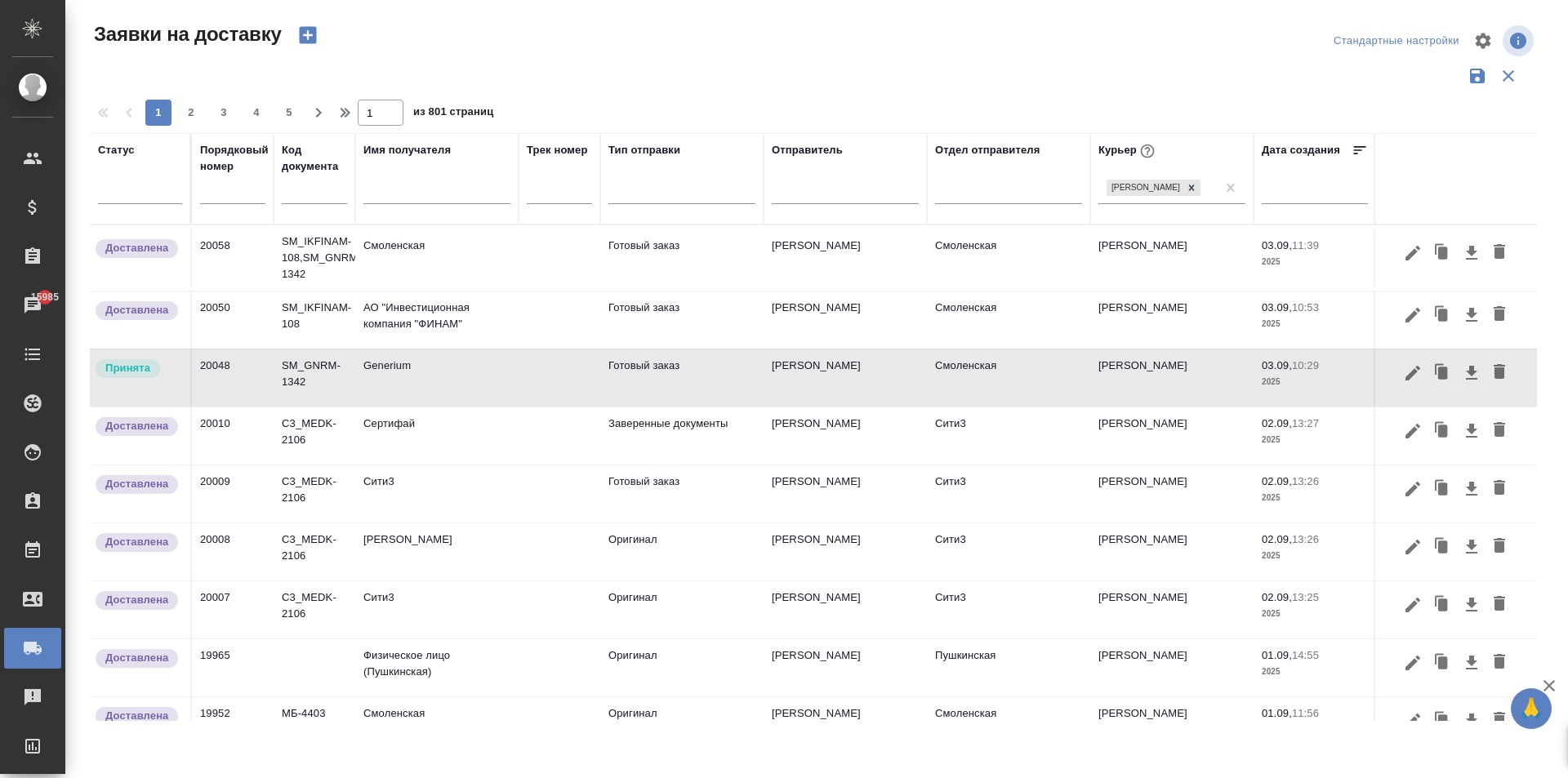
click at [415, 372] on td "Generium" at bounding box center [436, 378] width 163 height 57
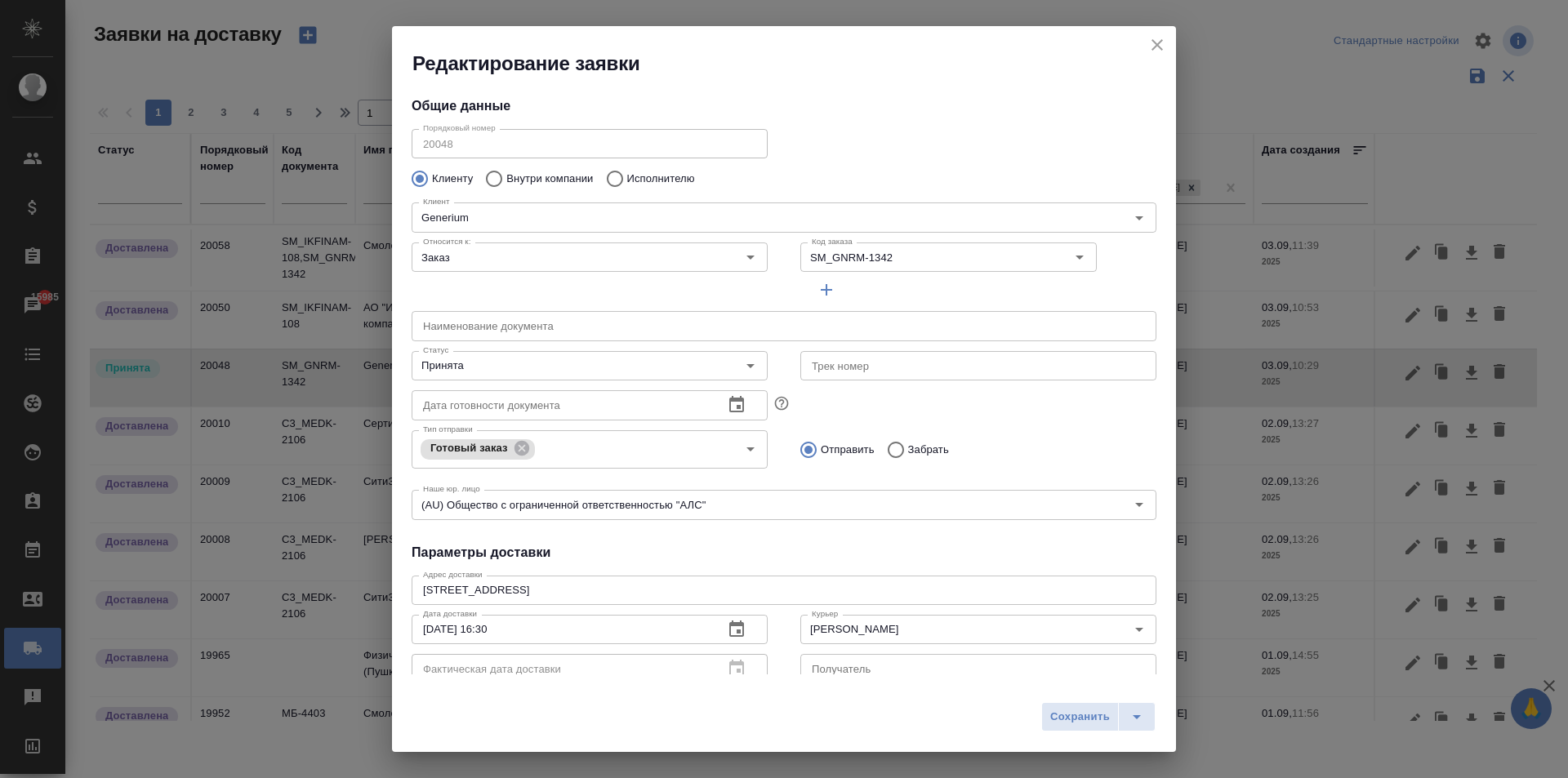
click at [1157, 45] on icon "close" at bounding box center [1157, 45] width 12 height 12
